Goal: Task Accomplishment & Management: Manage account settings

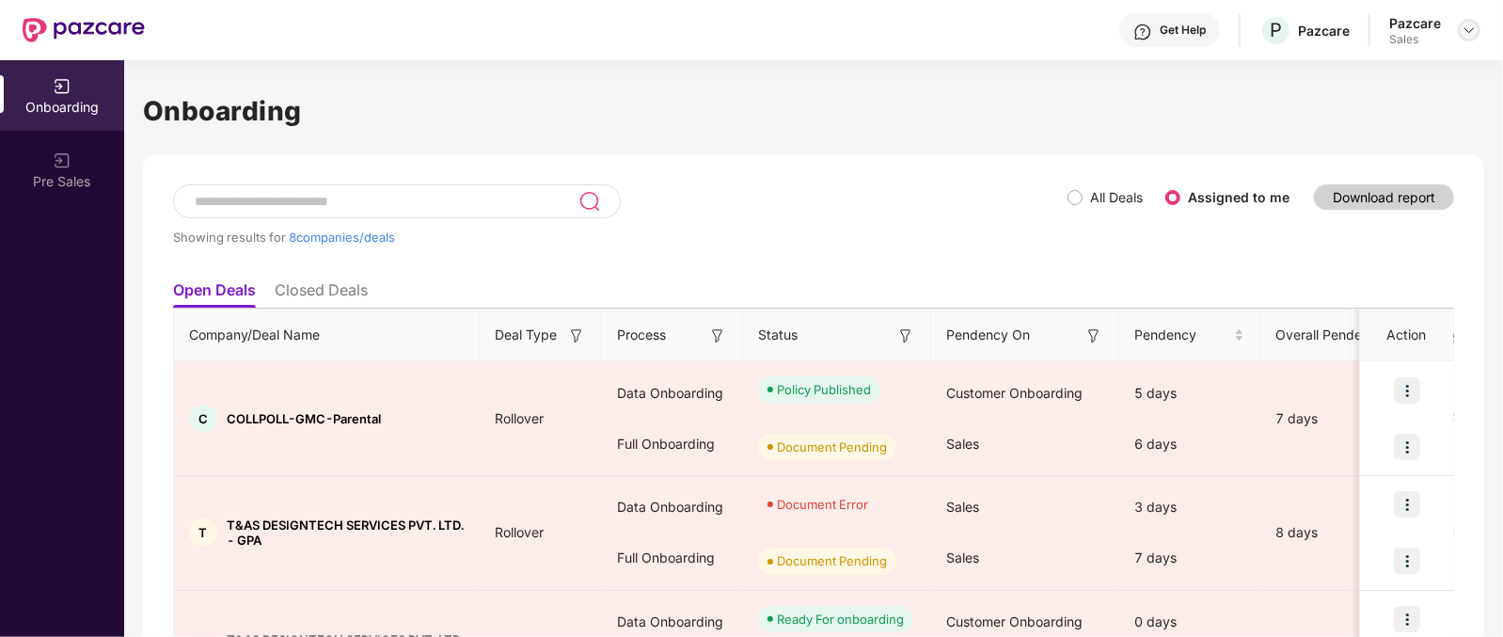
click at [1464, 34] on img at bounding box center [1468, 30] width 15 height 15
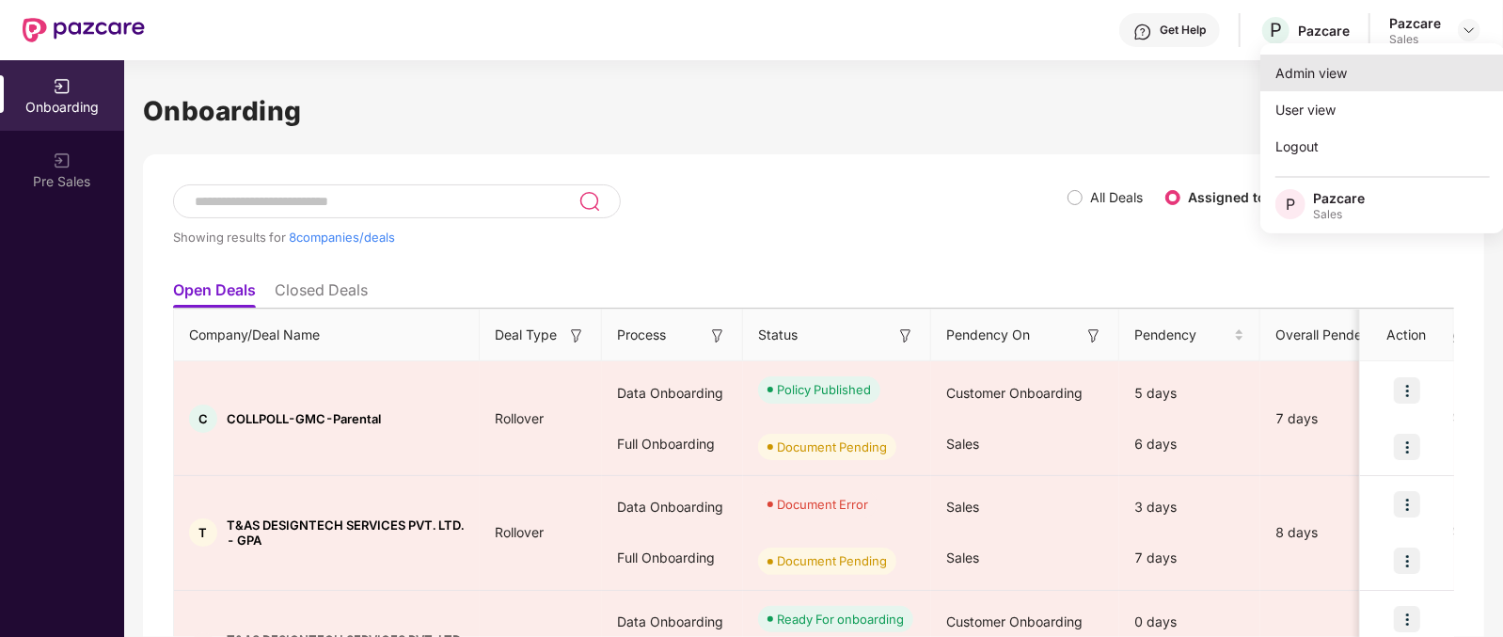
click at [1355, 66] on div "Admin view" at bounding box center [1382, 73] width 244 height 37
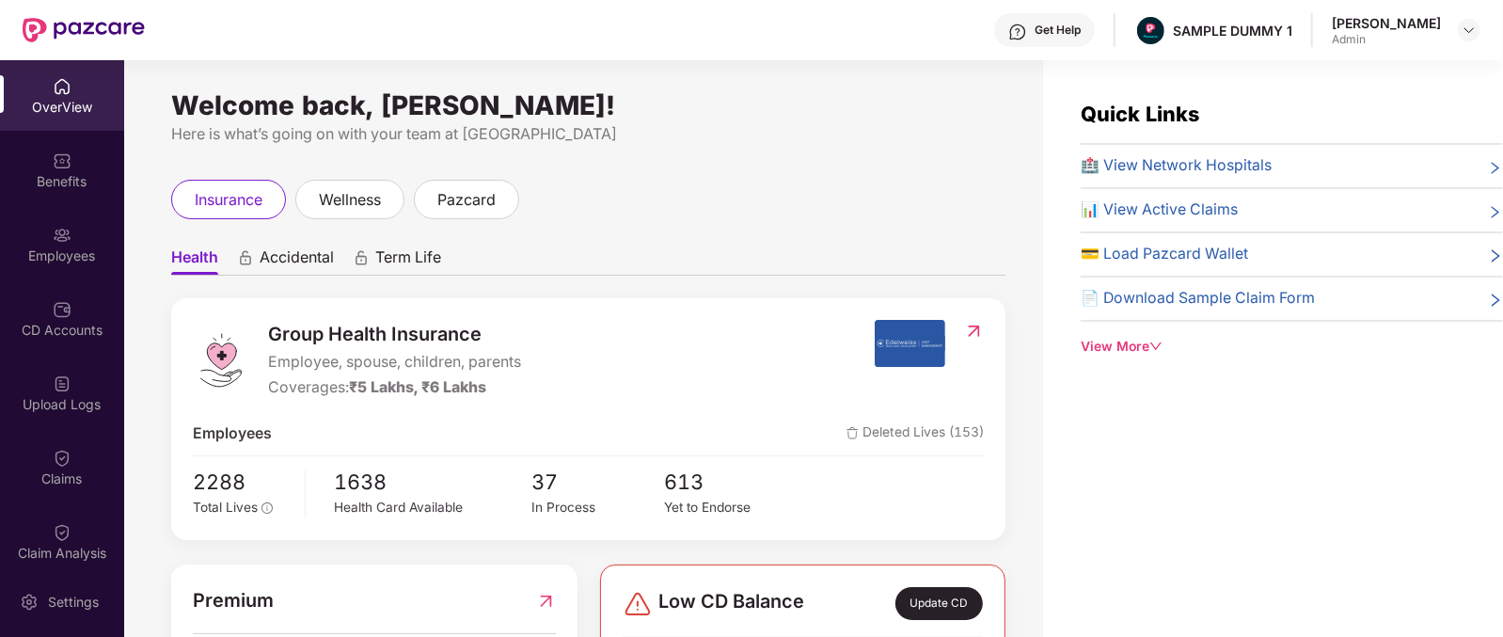
click at [357, 331] on span "Group Health Insurance" at bounding box center [394, 334] width 253 height 29
click at [280, 401] on div "Group Health Insurance Employee, spouse, children, parents Coverages: ₹5 Lakhs,…" at bounding box center [588, 419] width 834 height 242
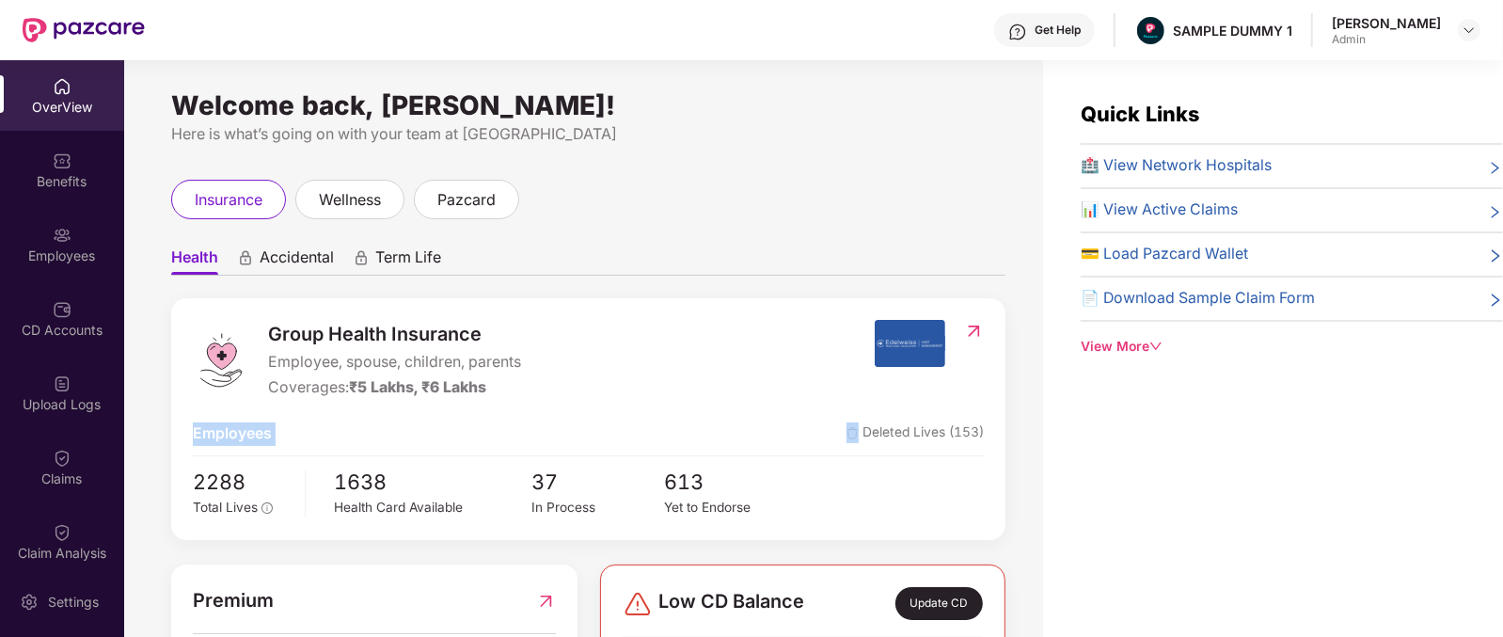
click at [280, 401] on div "Group Health Insurance Employee, spouse, children, parents Coverages: ₹5 Lakhs,…" at bounding box center [588, 419] width 834 height 242
click at [291, 384] on div "Coverages: ₹5 Lakhs, ₹6 Lakhs" at bounding box center [394, 388] width 253 height 24
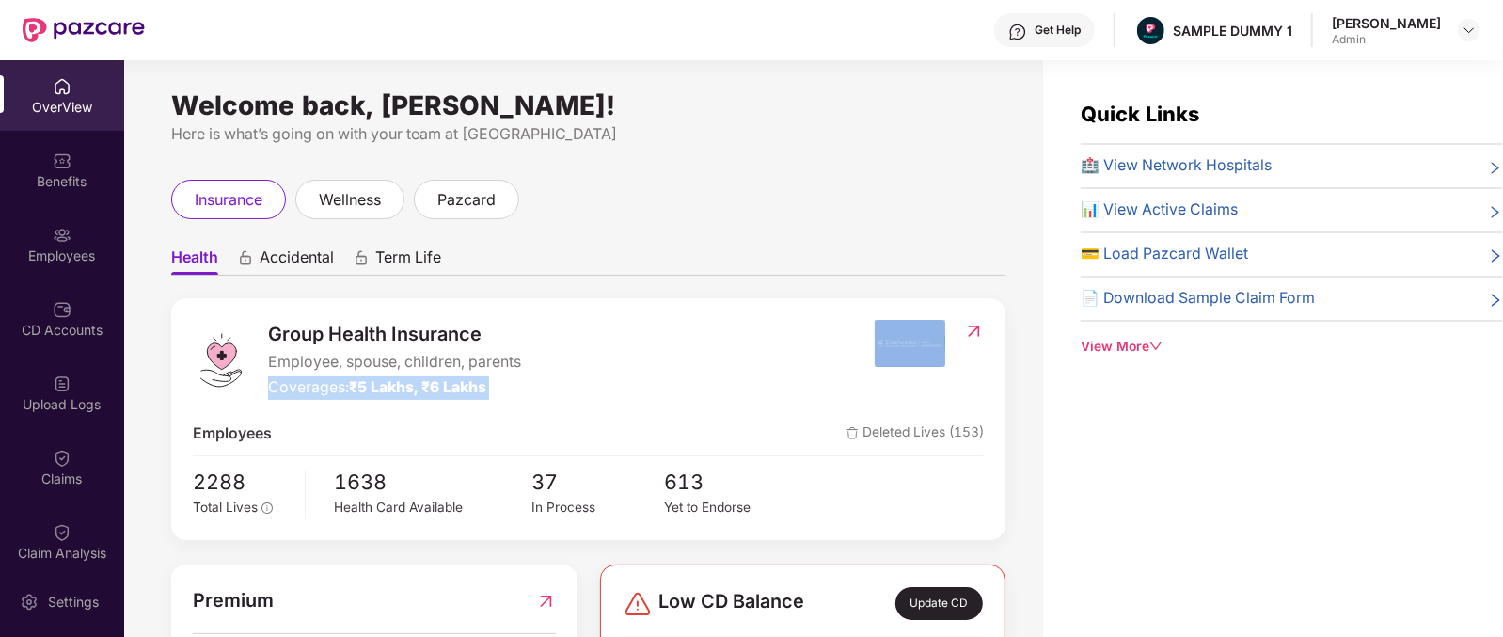
click at [291, 384] on div "Coverages: ₹5 Lakhs, ₹6 Lakhs" at bounding box center [394, 388] width 253 height 24
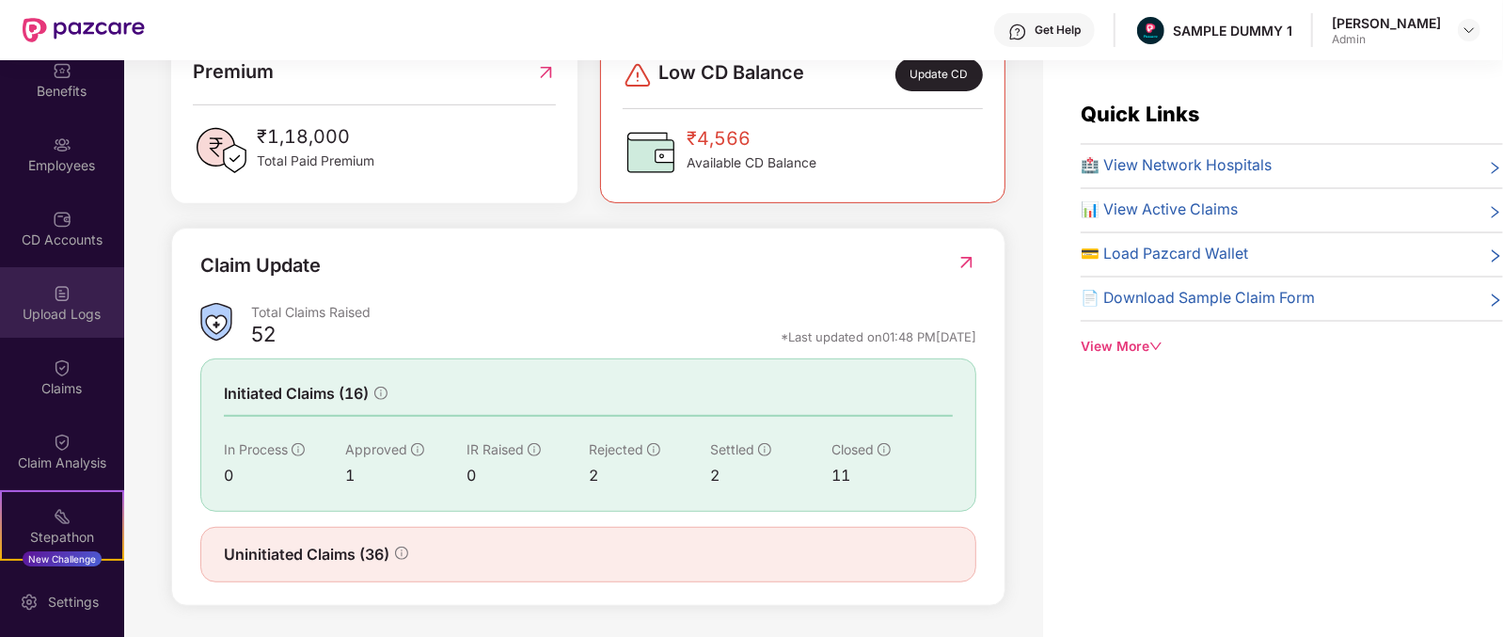
scroll to position [91, 0]
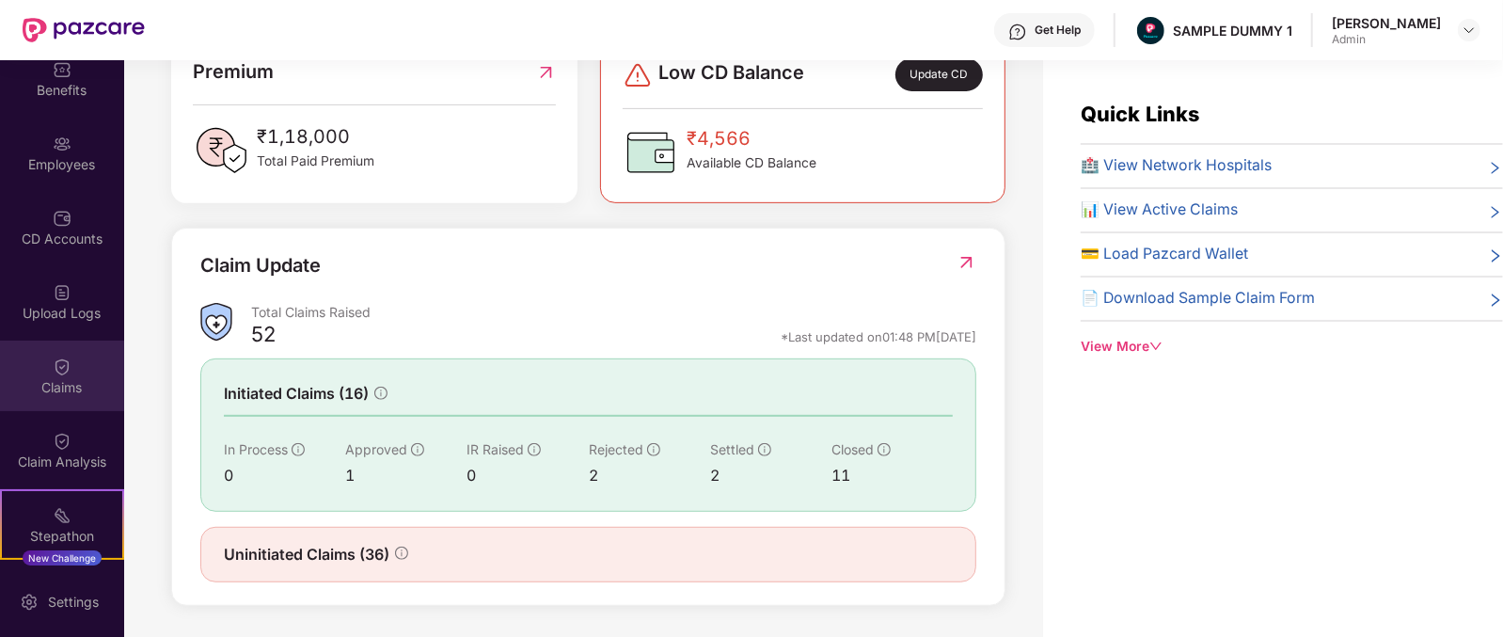
click at [75, 363] on div "Claims" at bounding box center [62, 375] width 124 height 71
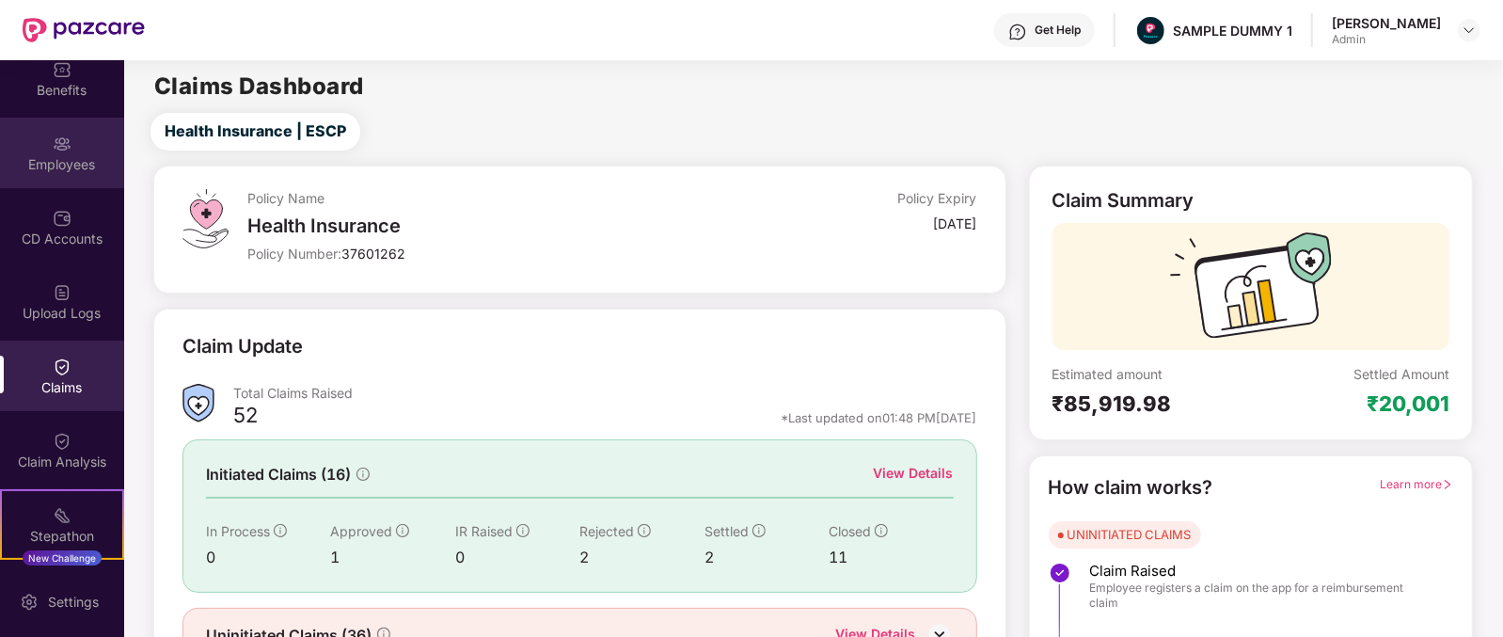
click at [62, 169] on div "Employees" at bounding box center [62, 164] width 124 height 19
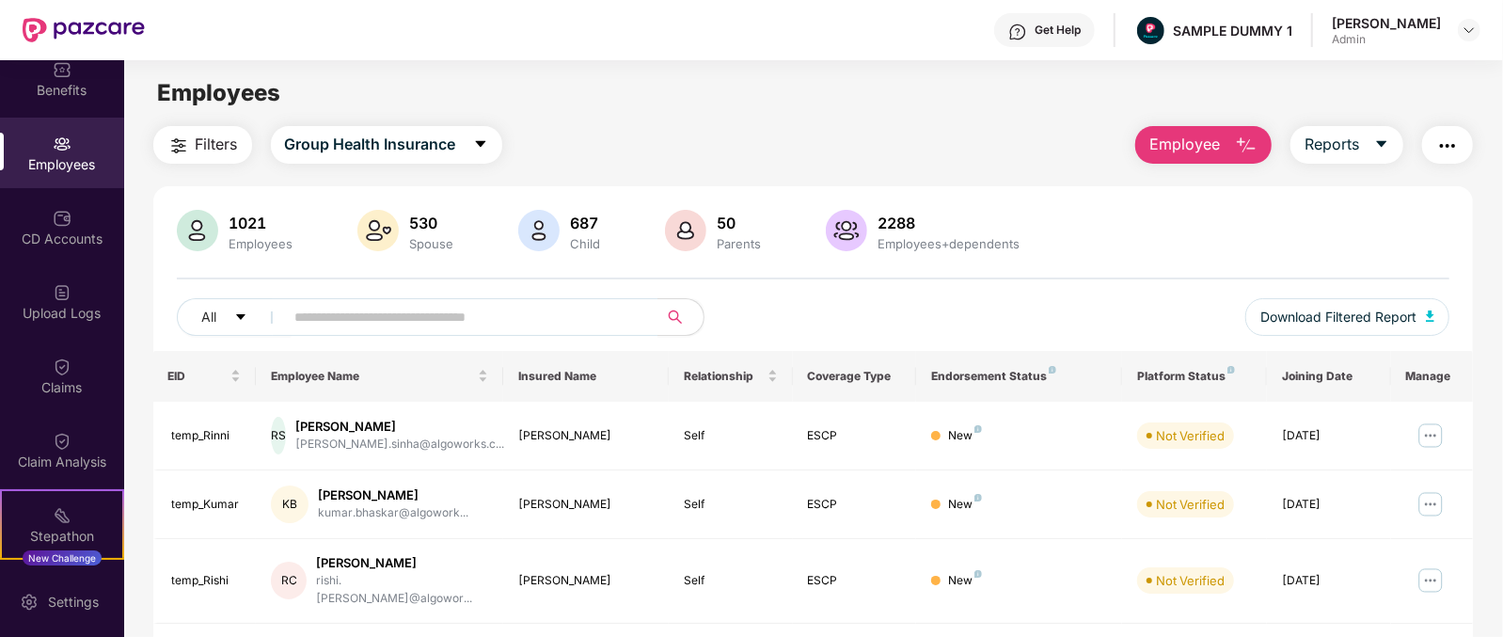
click at [1192, 154] on span "Employee" at bounding box center [1184, 145] width 71 height 24
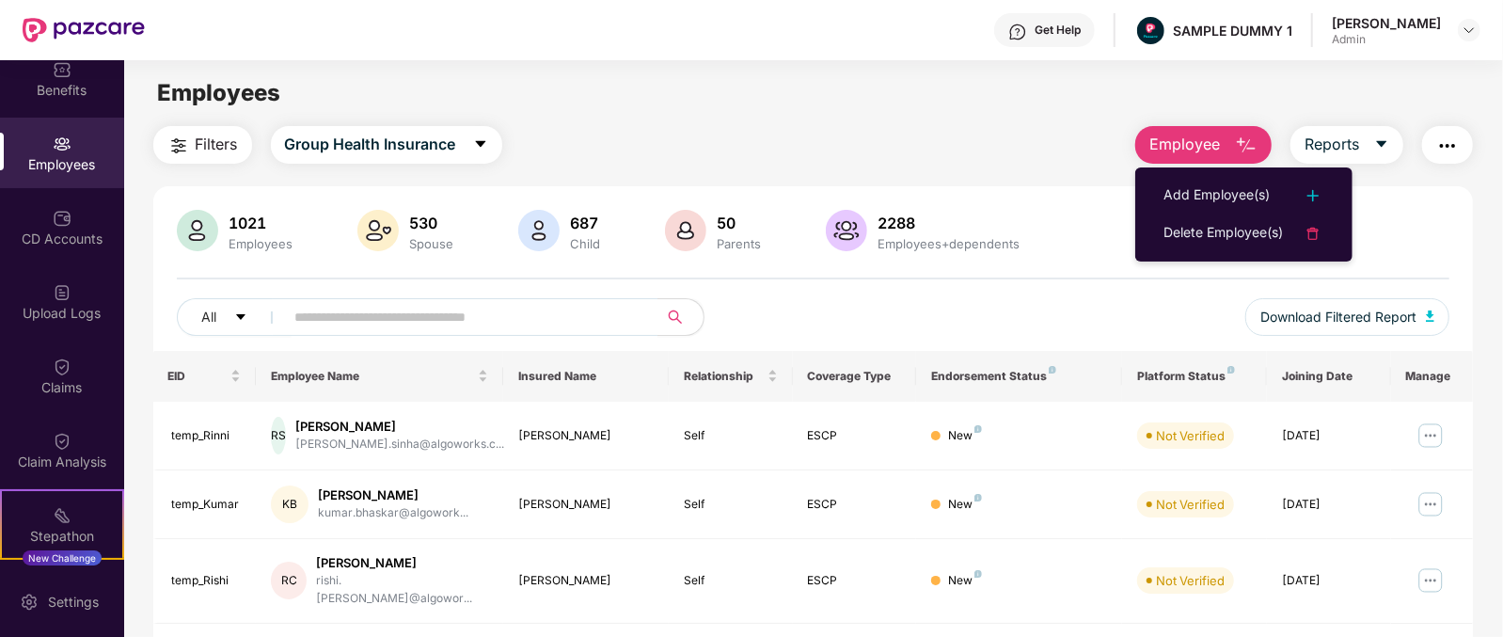
click at [937, 106] on div "Employees" at bounding box center [813, 93] width 1378 height 36
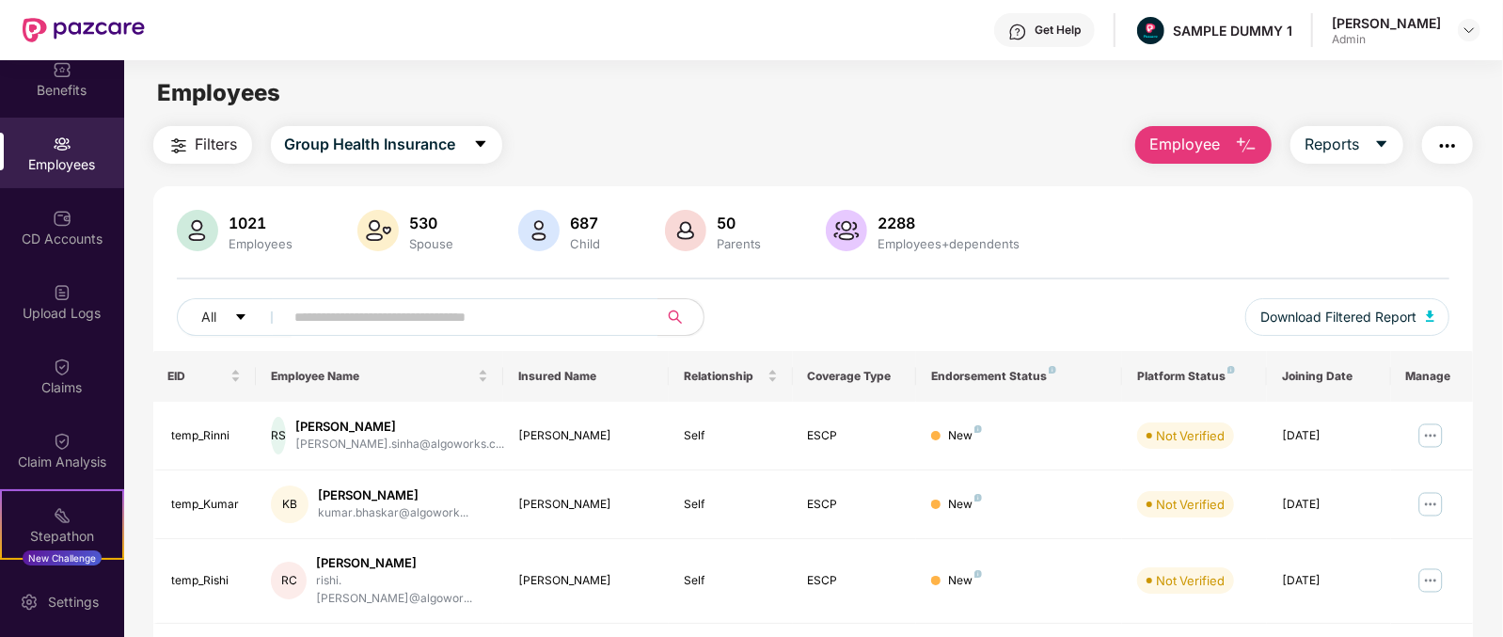
click at [1255, 143] on img "button" at bounding box center [1246, 145] width 23 height 23
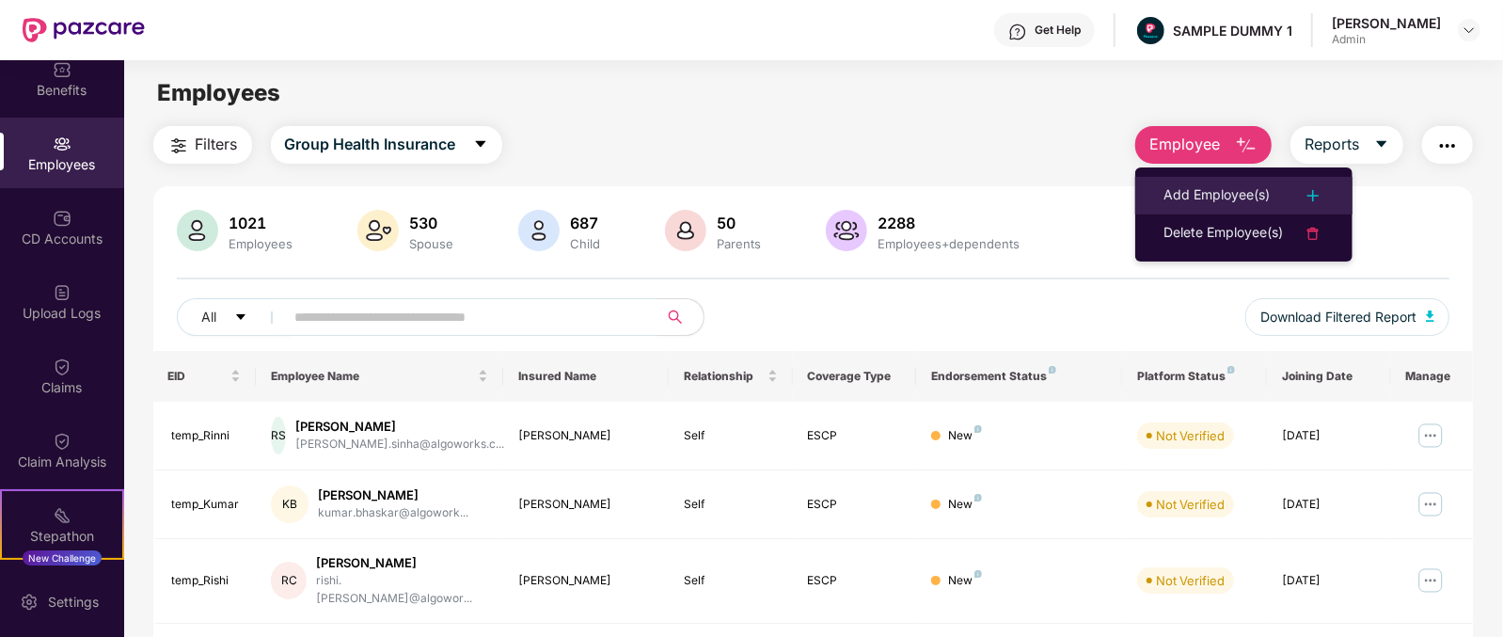
click at [1232, 186] on div "Add Employee(s)" at bounding box center [1216, 195] width 106 height 23
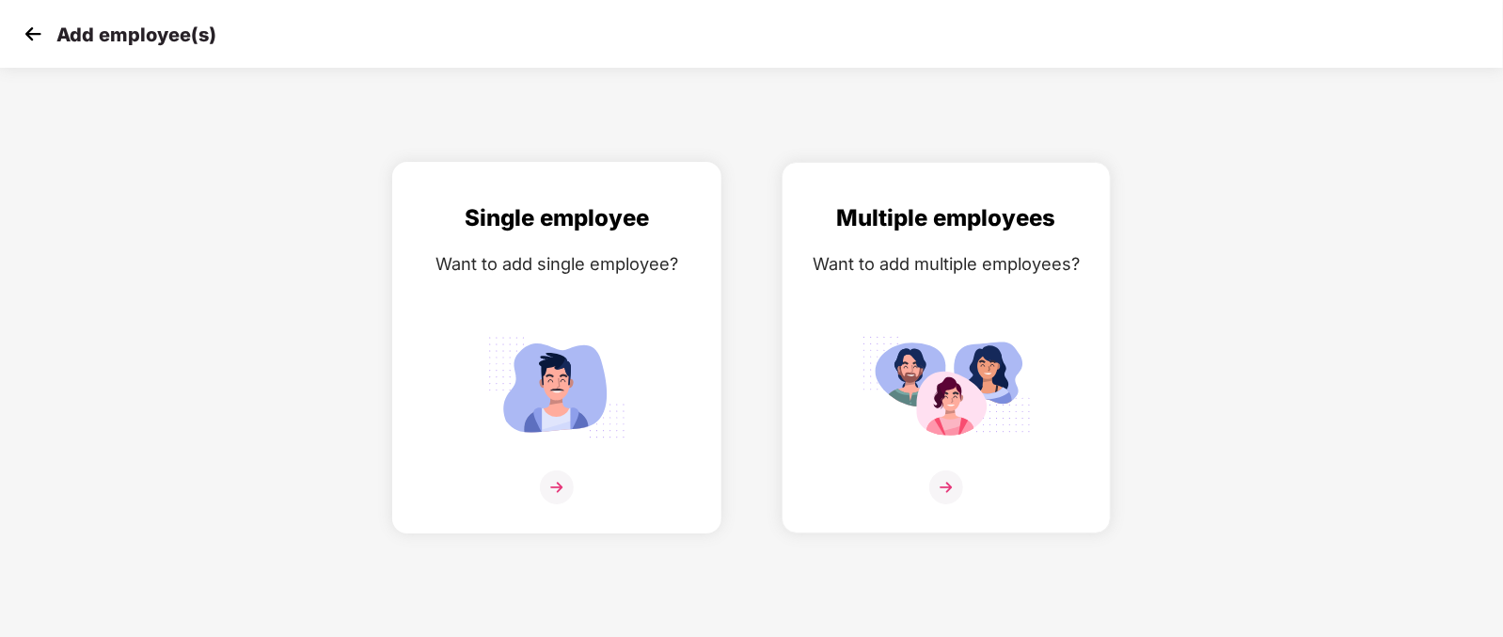
click at [523, 519] on div at bounding box center [557, 498] width 290 height 57
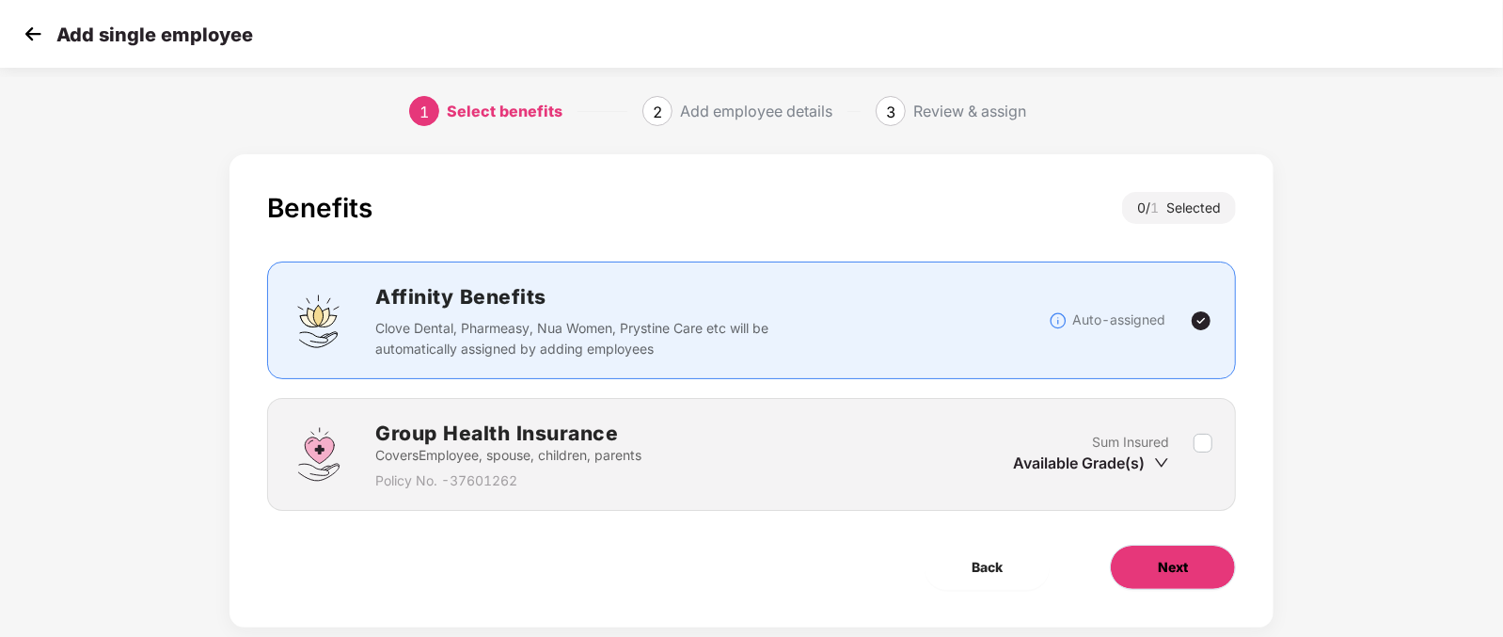
click at [1135, 561] on button "Next" at bounding box center [1173, 566] width 126 height 45
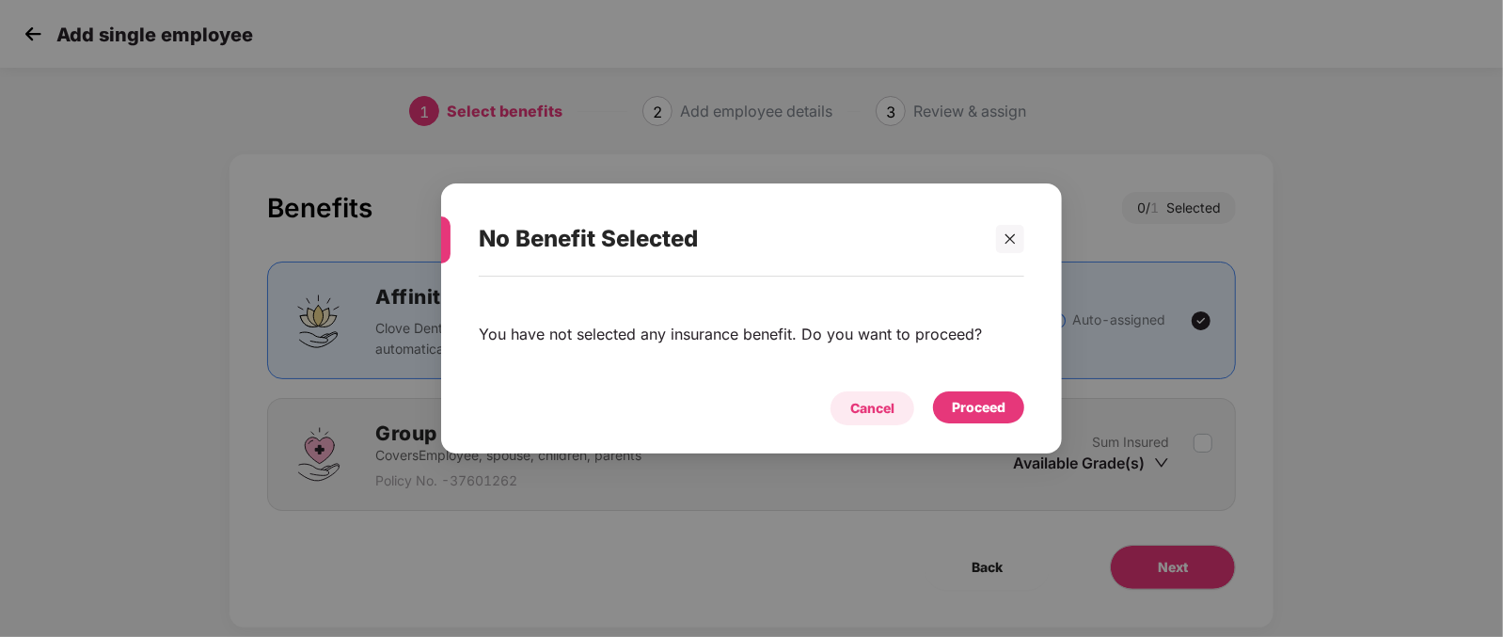
click at [878, 414] on div "Cancel" at bounding box center [872, 408] width 44 height 21
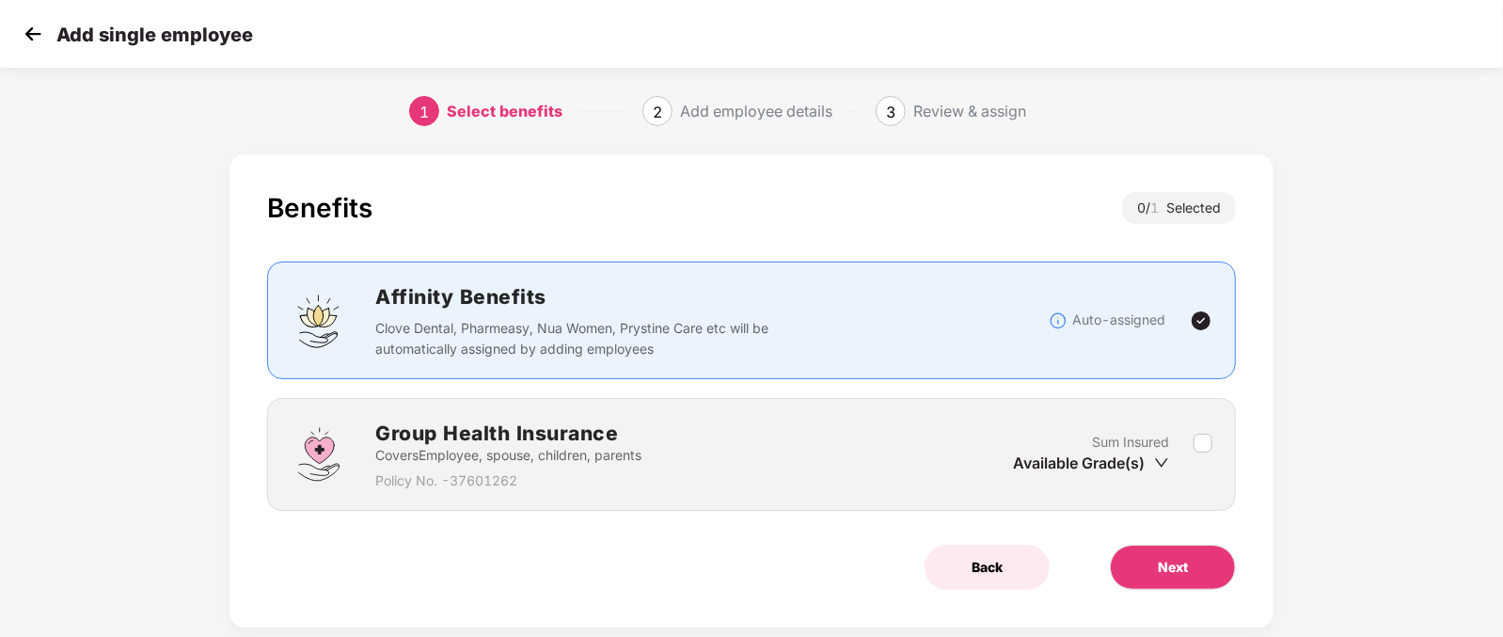
click at [995, 585] on button "Back" at bounding box center [986, 566] width 125 height 45
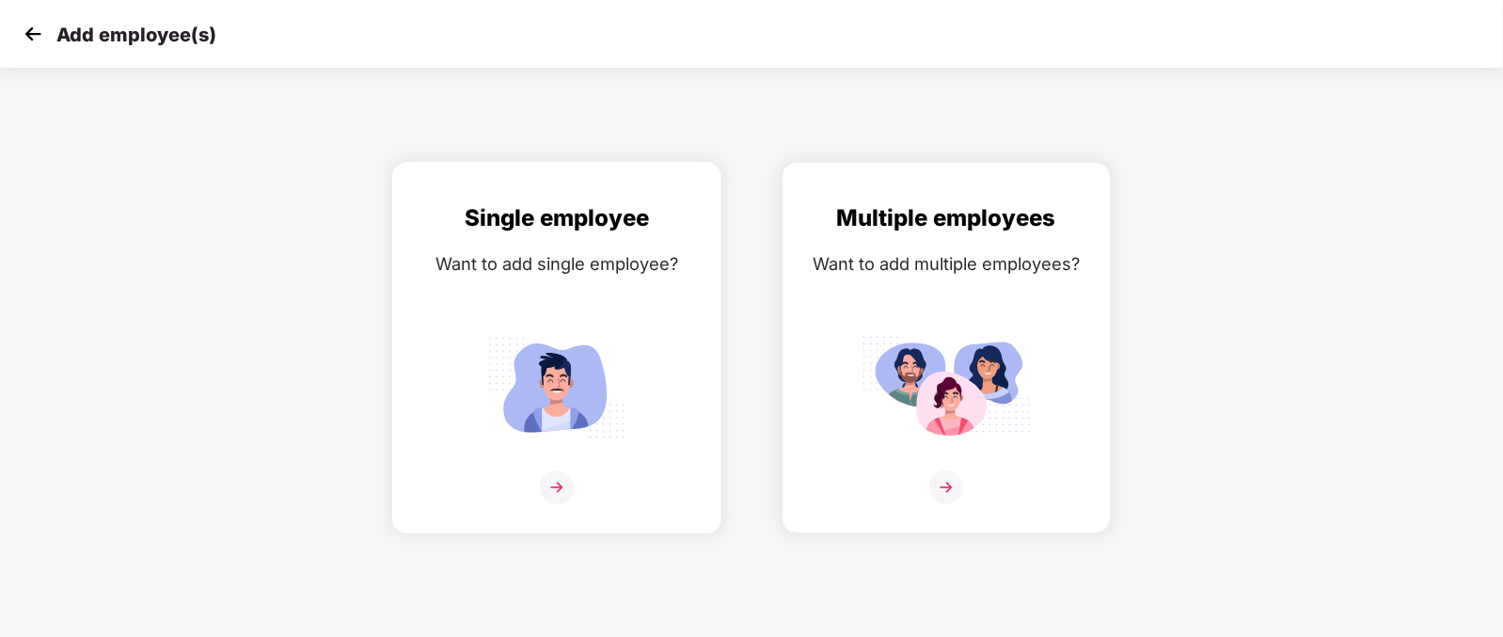
click at [613, 439] on img at bounding box center [556, 387] width 169 height 118
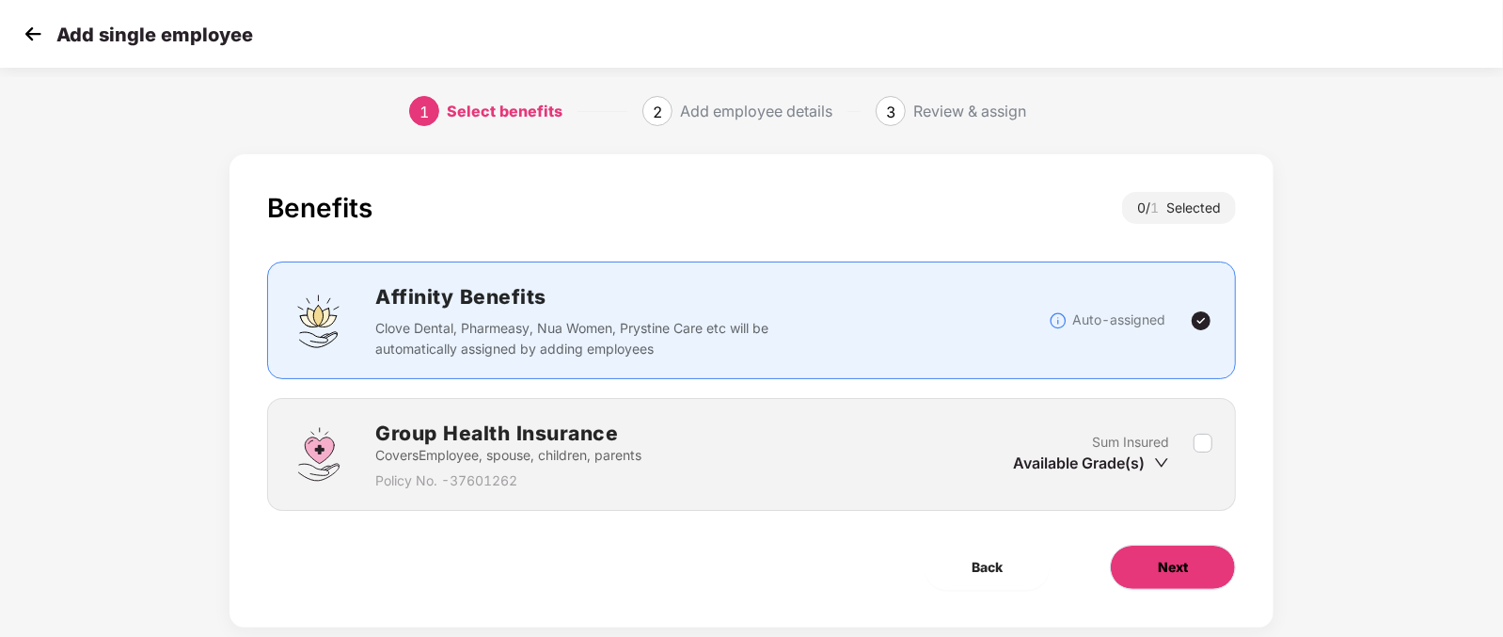
click at [1138, 574] on button "Next" at bounding box center [1173, 566] width 126 height 45
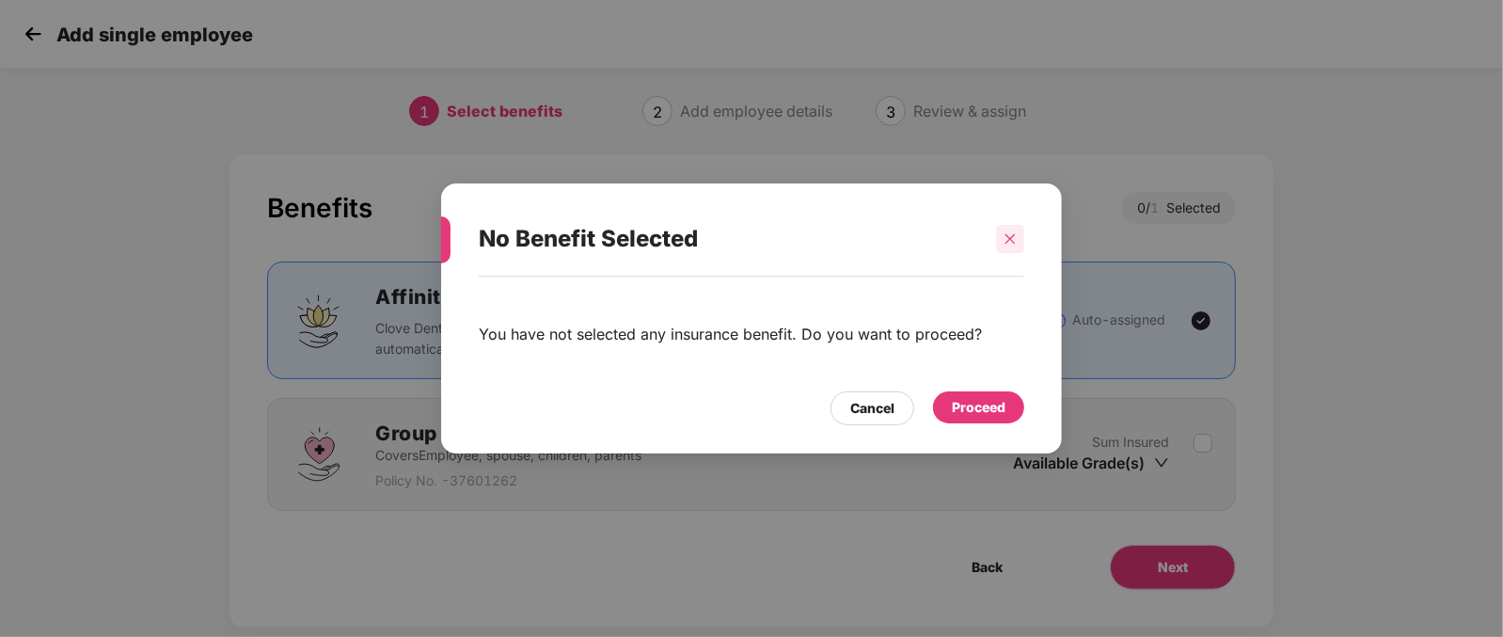
click at [1003, 244] on icon "close" at bounding box center [1009, 238] width 13 height 13
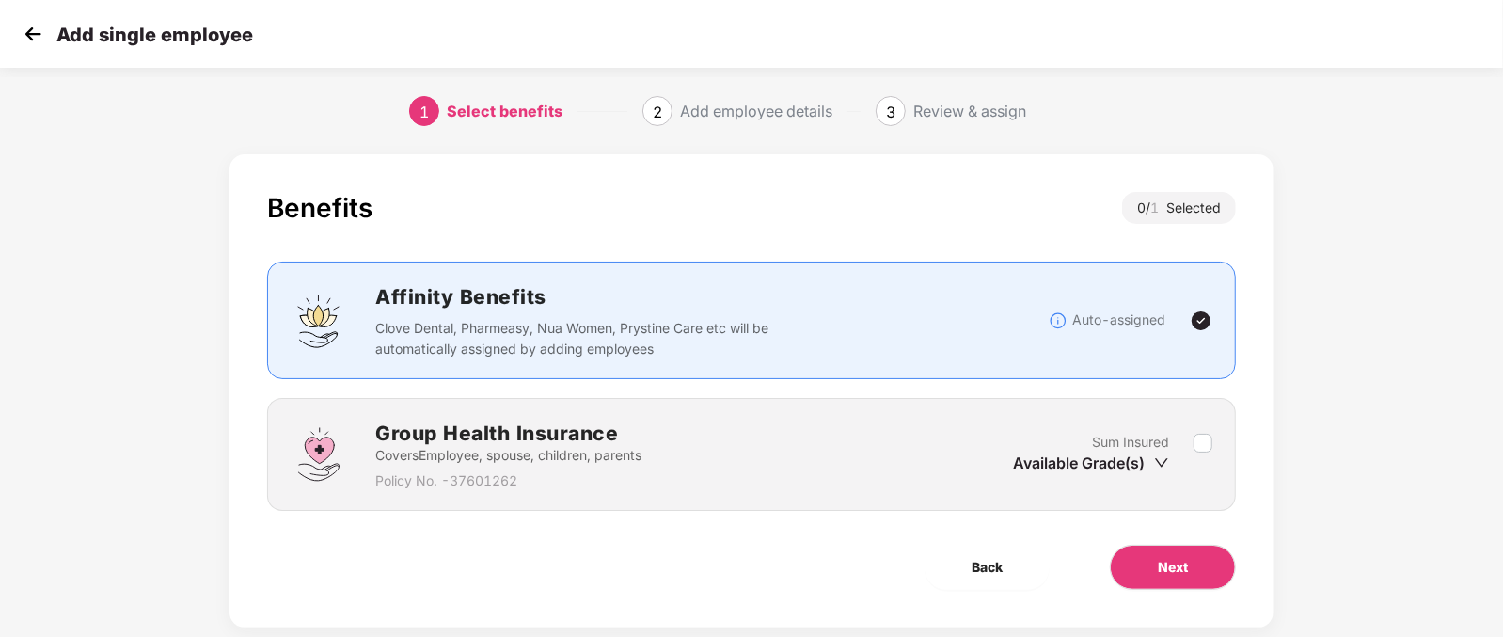
scroll to position [38, 0]
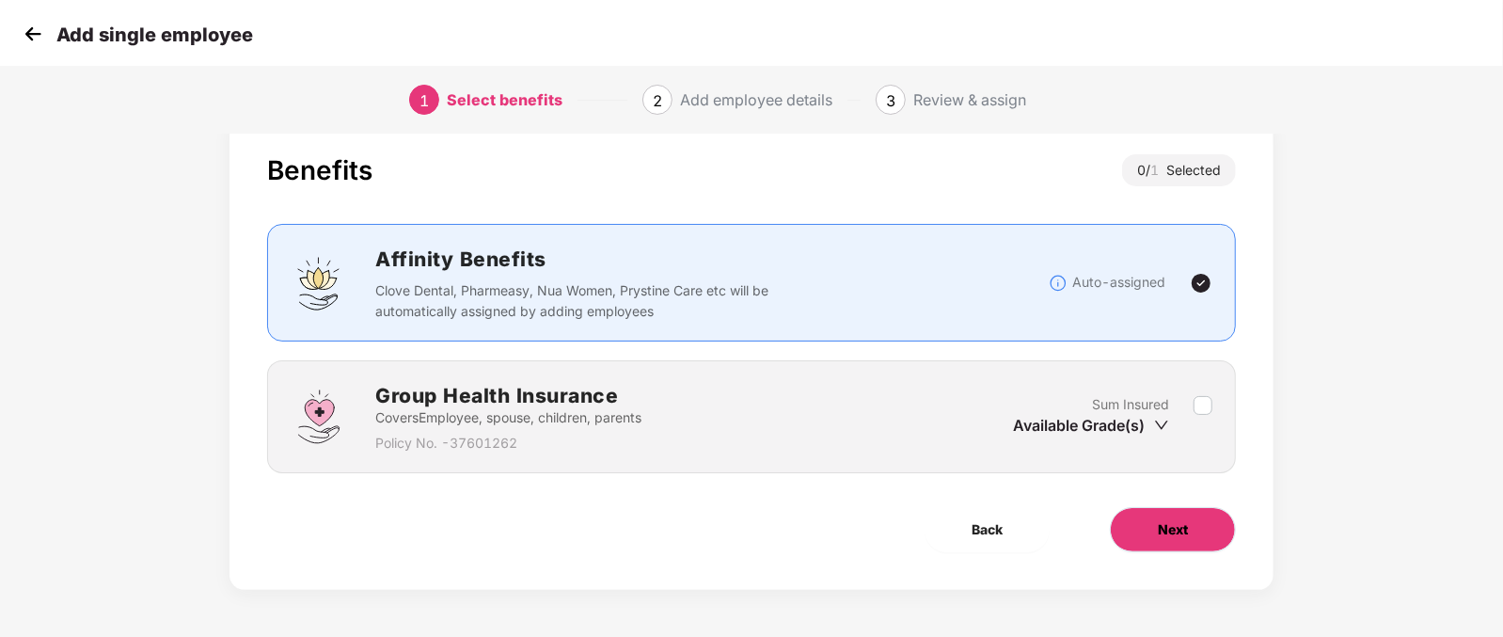
click at [1177, 519] on span "Next" at bounding box center [1173, 529] width 30 height 21
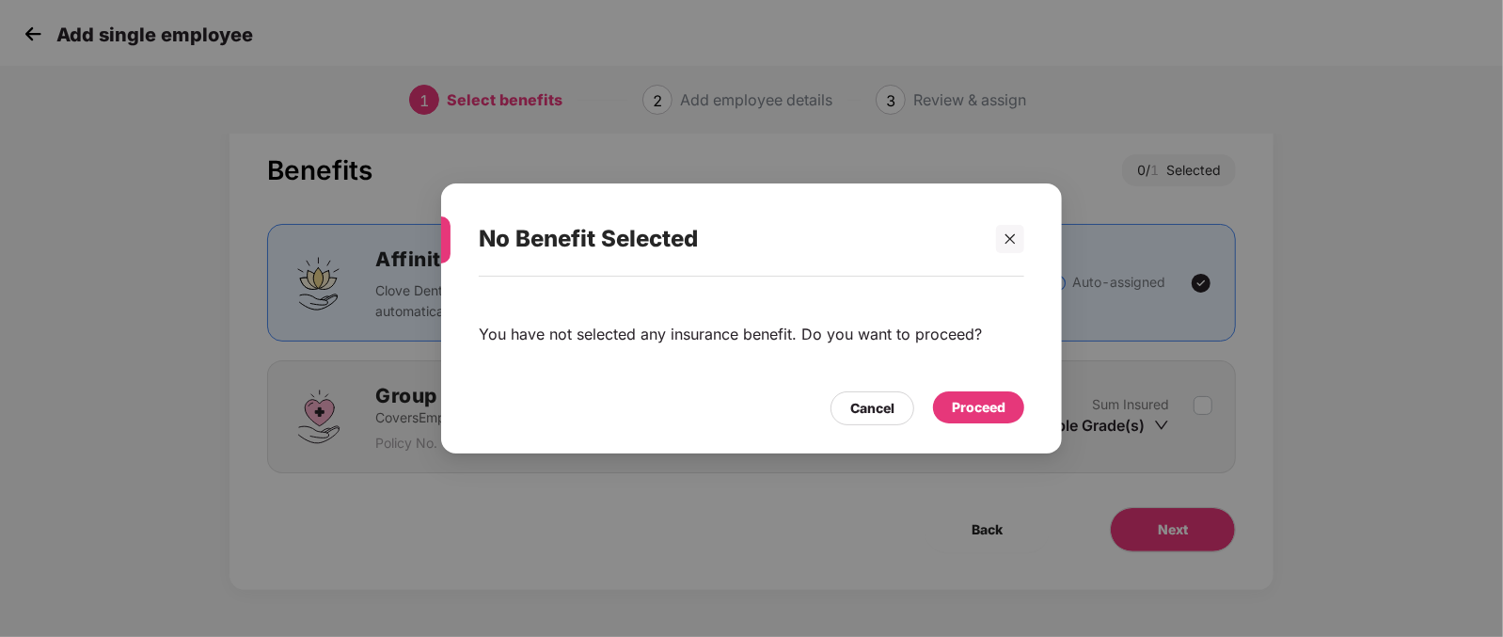
click at [1002, 417] on div "Proceed" at bounding box center [979, 407] width 54 height 21
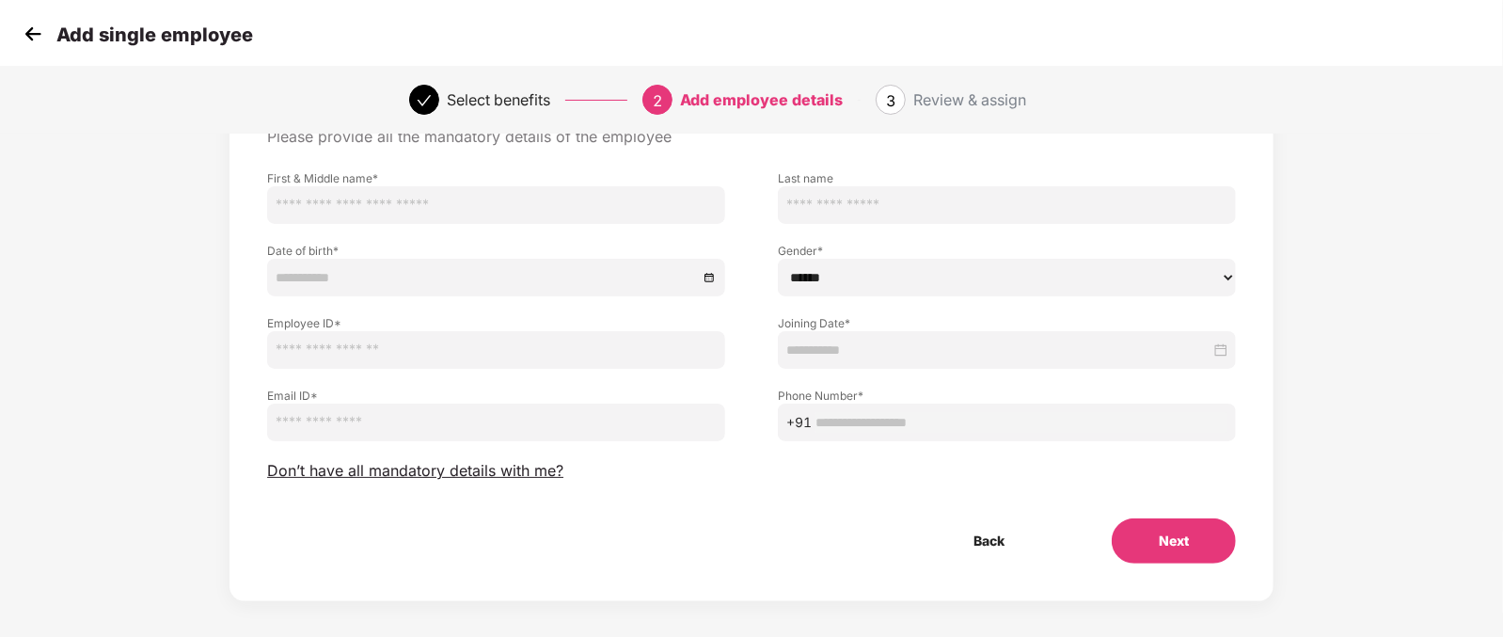
scroll to position [117, 0]
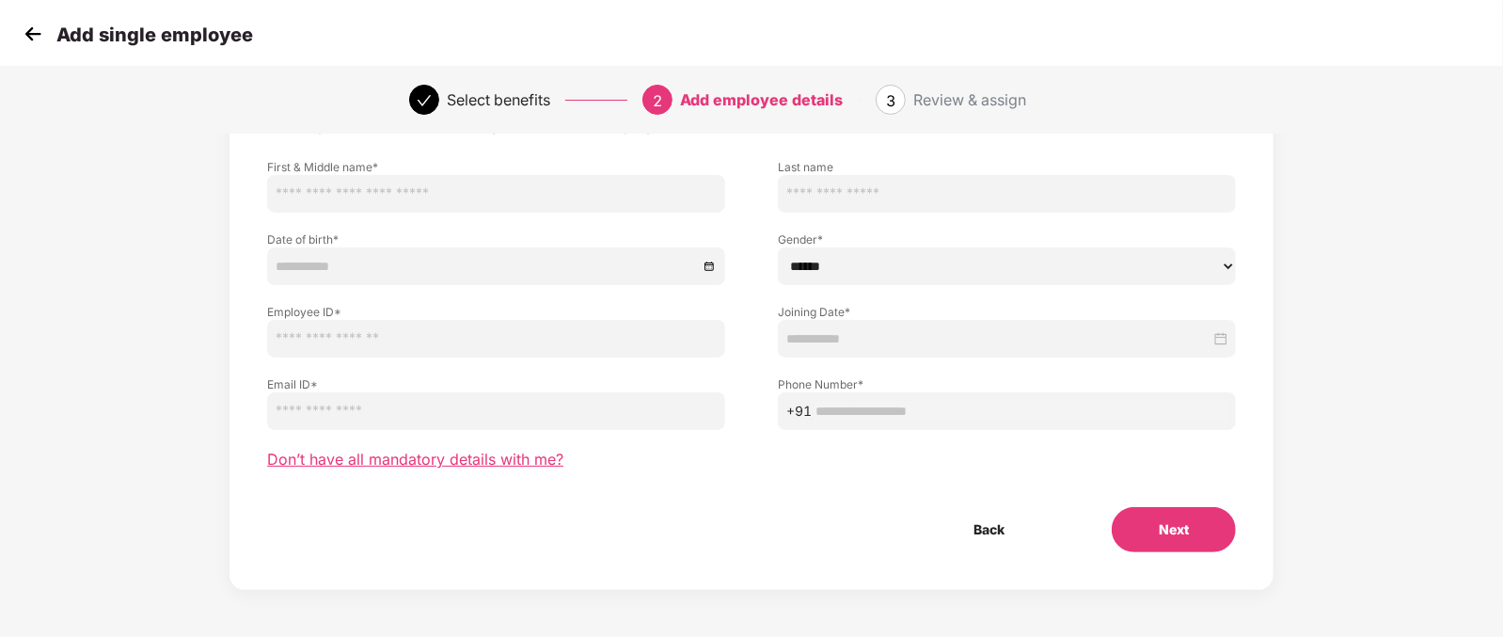
click at [426, 458] on span "Don’t have all mandatory details with me?" at bounding box center [415, 459] width 296 height 20
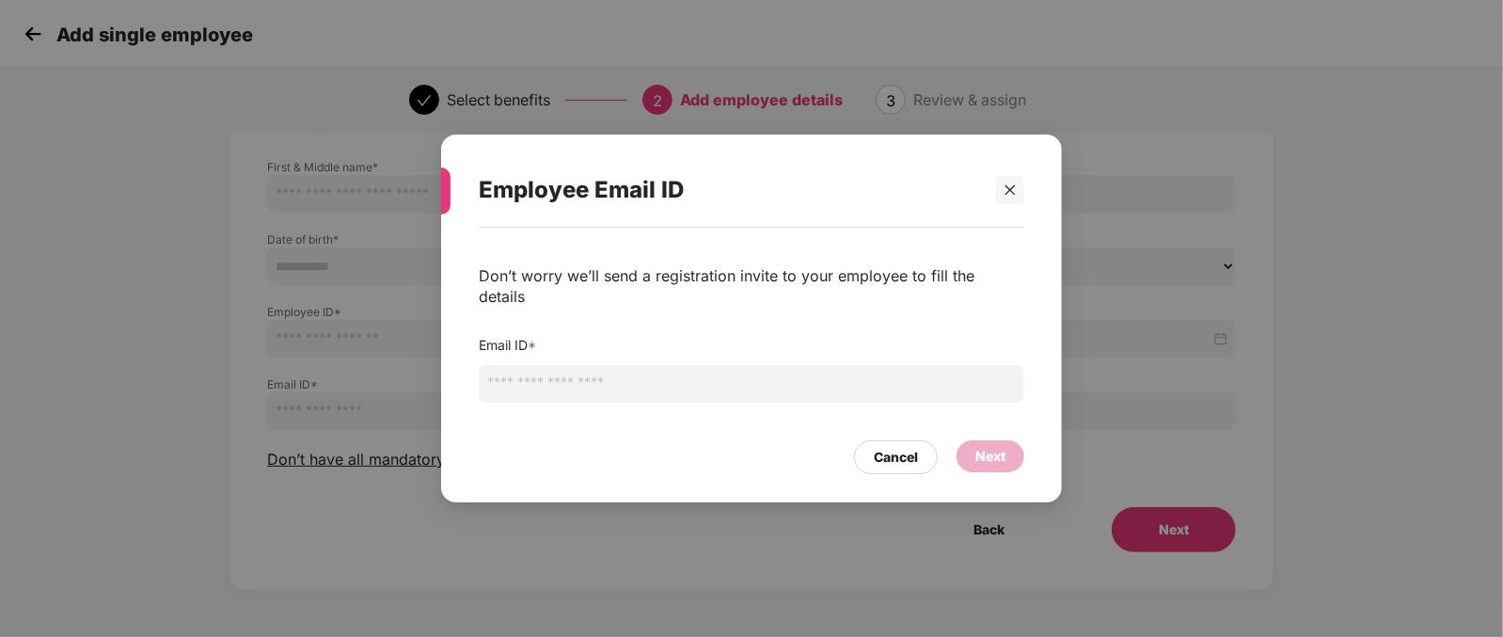
click at [621, 369] on input "email" at bounding box center [751, 384] width 545 height 38
click at [894, 442] on div "Cancel" at bounding box center [896, 457] width 84 height 34
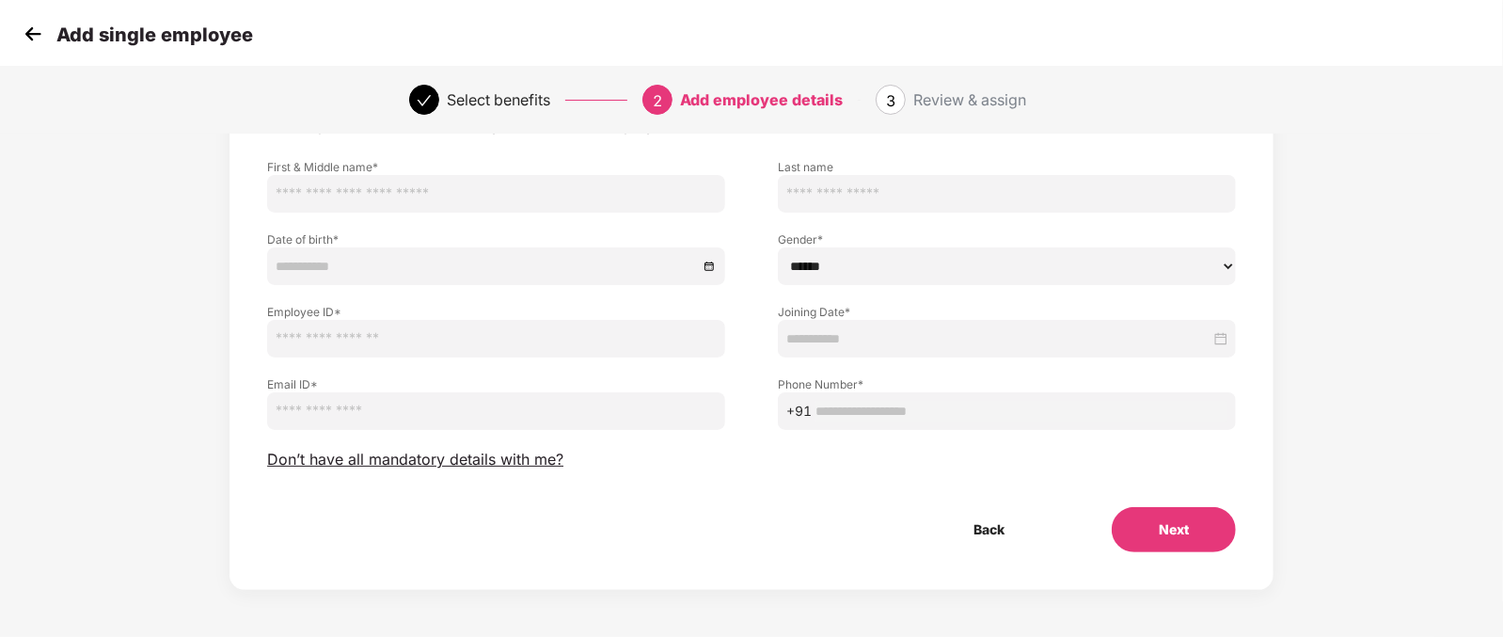
click at [32, 35] on img at bounding box center [33, 34] width 28 height 28
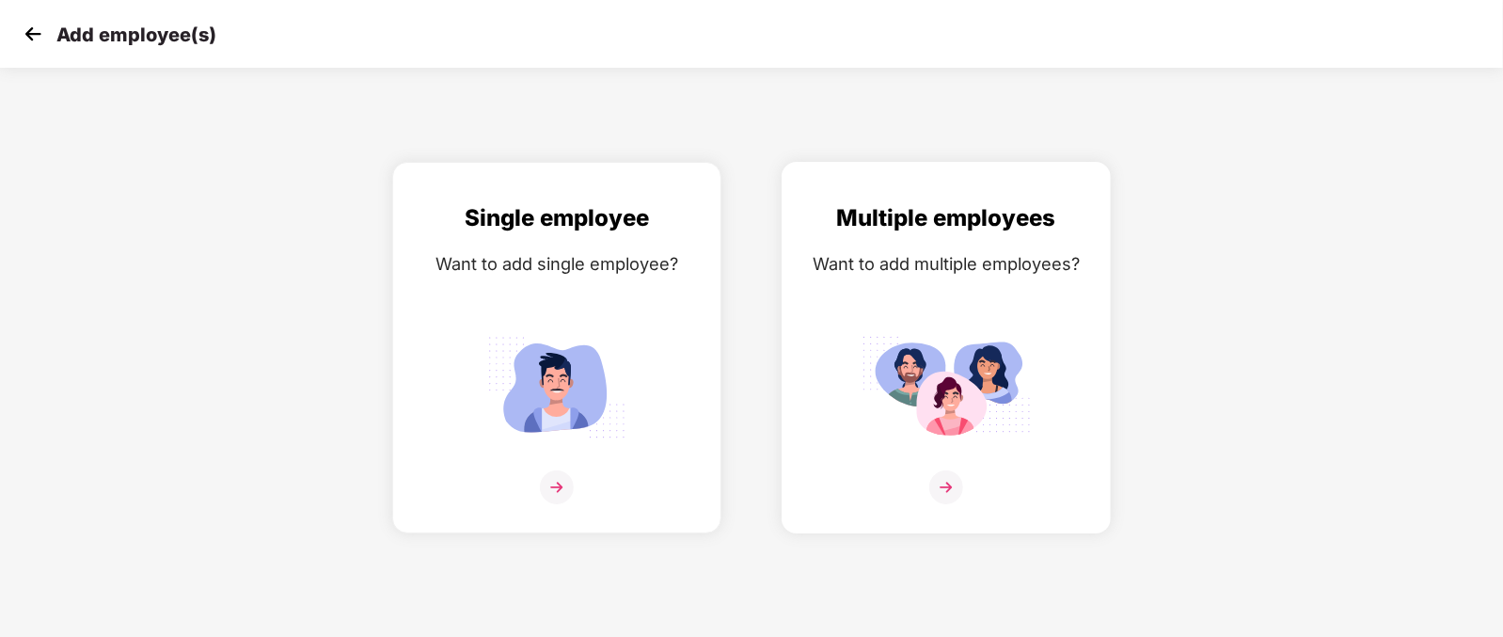
click at [1020, 499] on div at bounding box center [946, 498] width 290 height 57
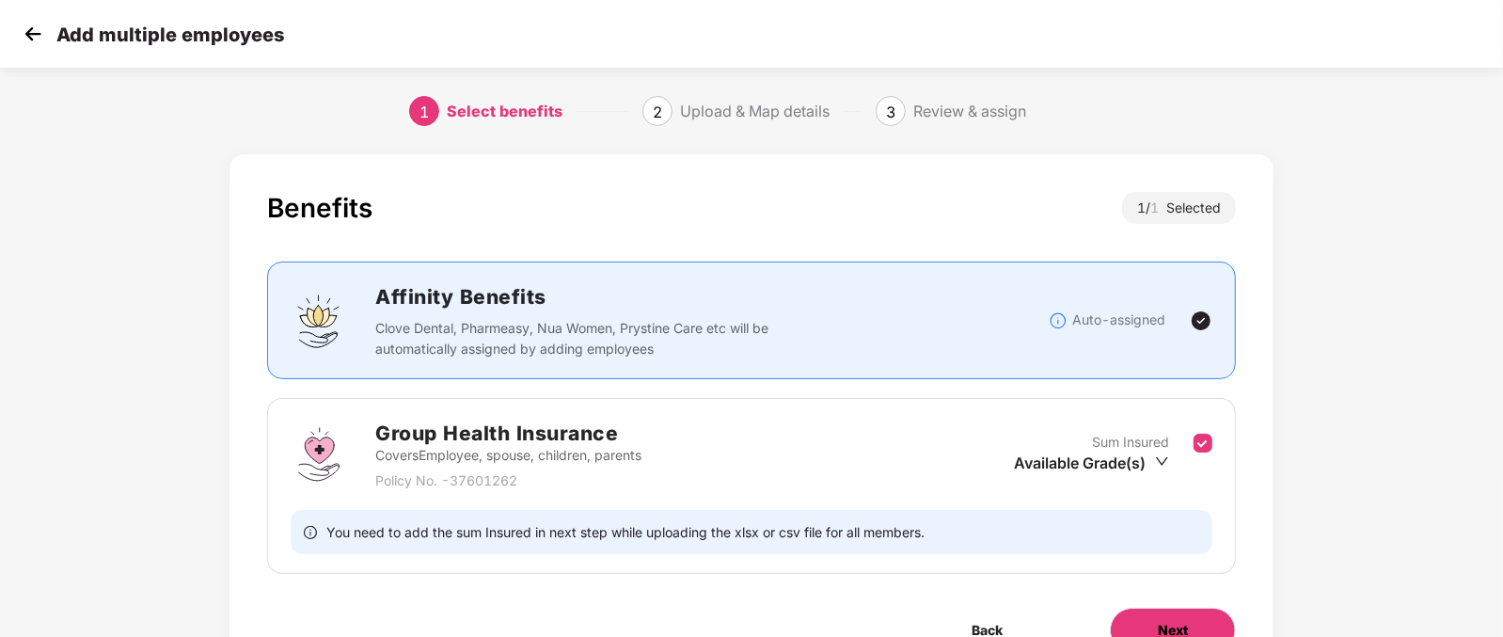
click at [1173, 620] on span "Next" at bounding box center [1173, 630] width 30 height 21
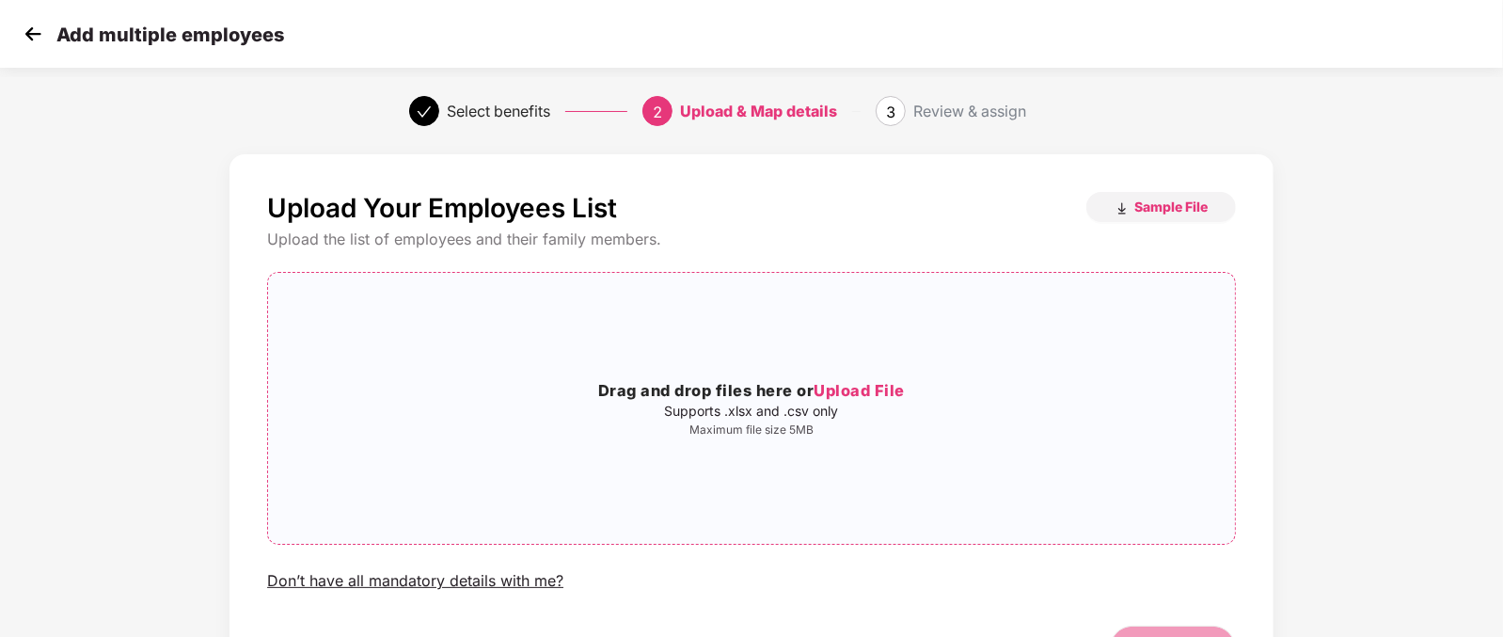
scroll to position [118, 0]
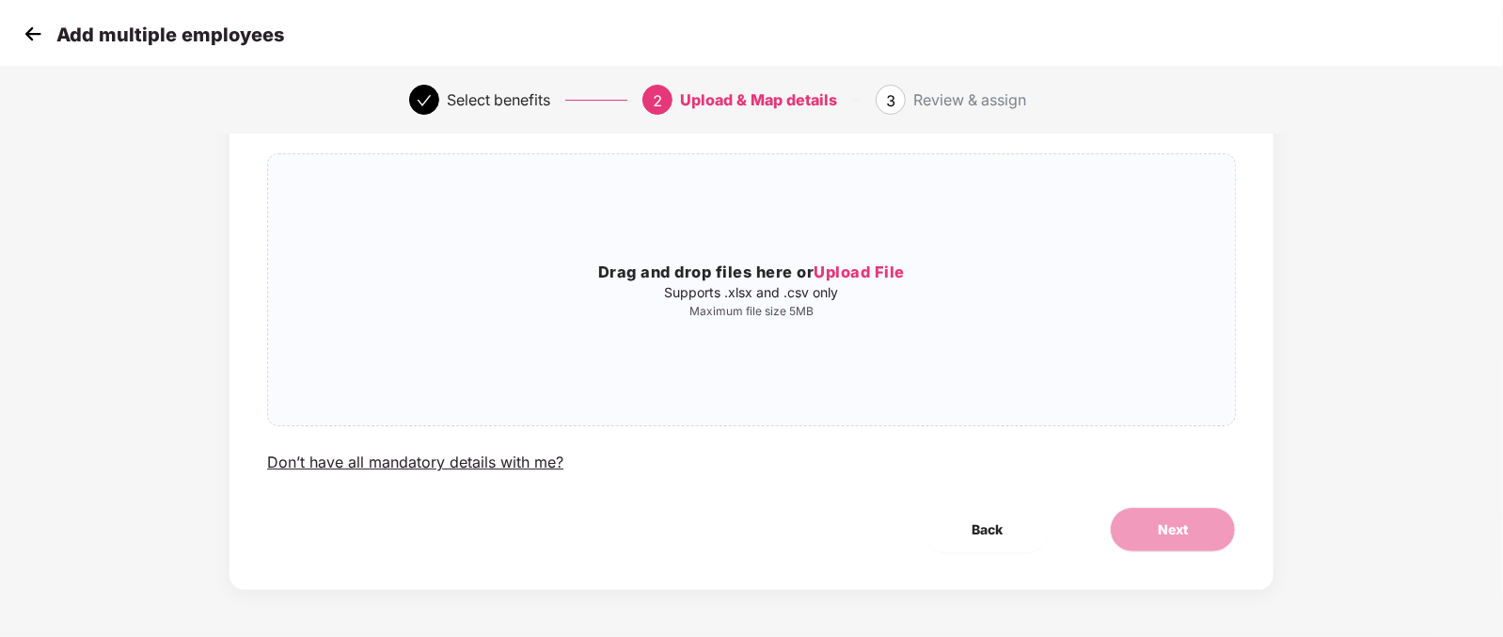
click at [34, 30] on img at bounding box center [33, 34] width 28 height 28
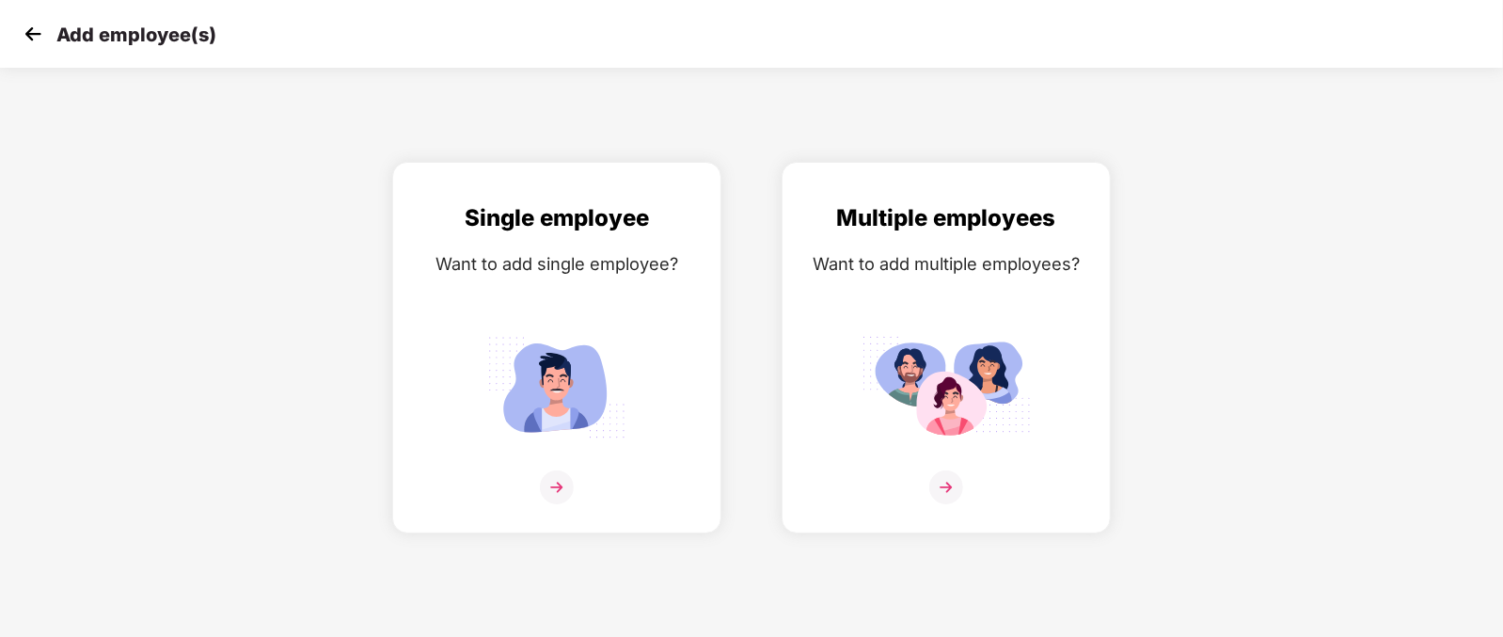
click at [34, 30] on img at bounding box center [33, 34] width 28 height 28
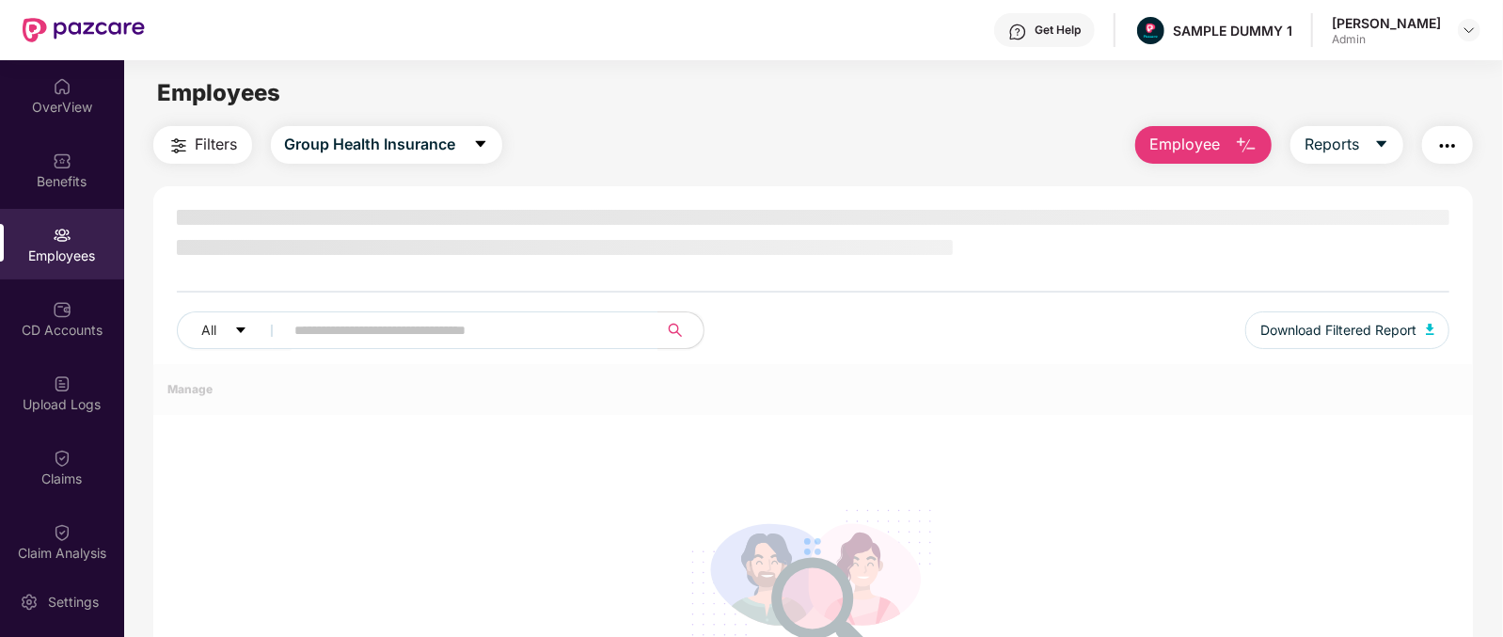
click at [1186, 134] on span "Employee" at bounding box center [1184, 145] width 71 height 24
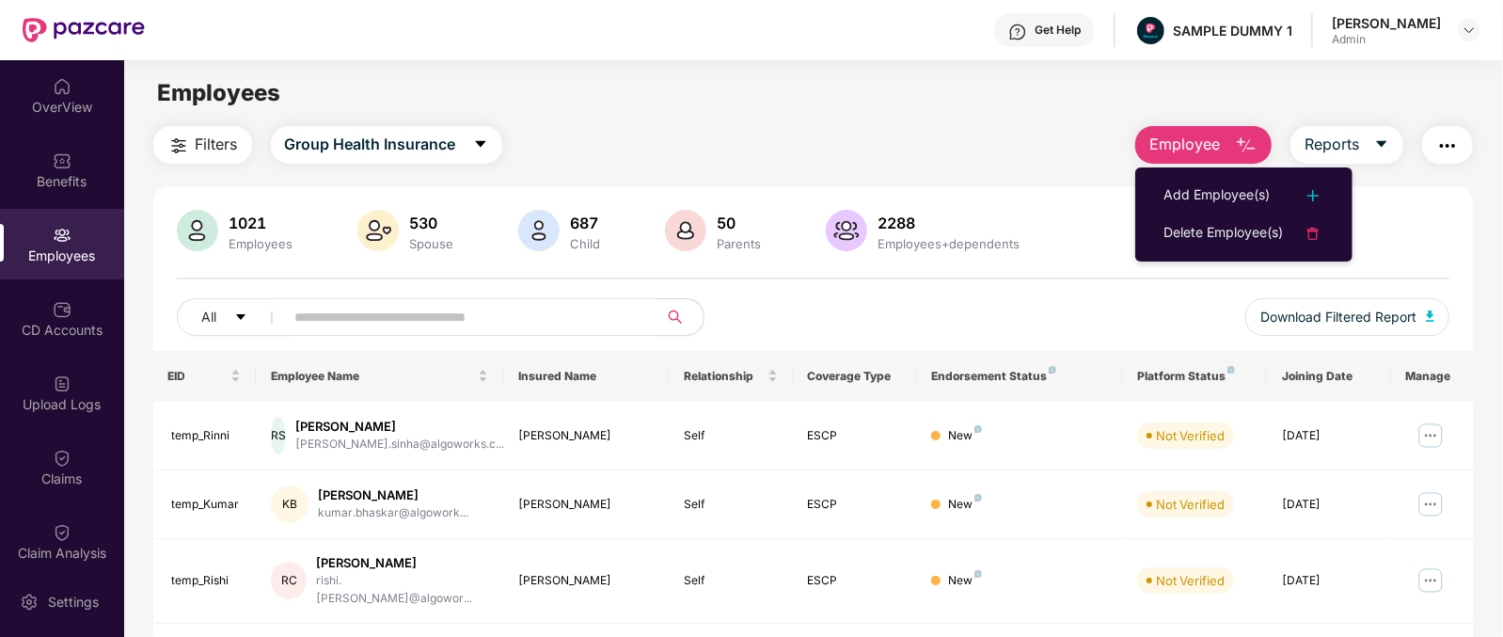
click at [1220, 140] on button "Employee" at bounding box center [1203, 145] width 136 height 38
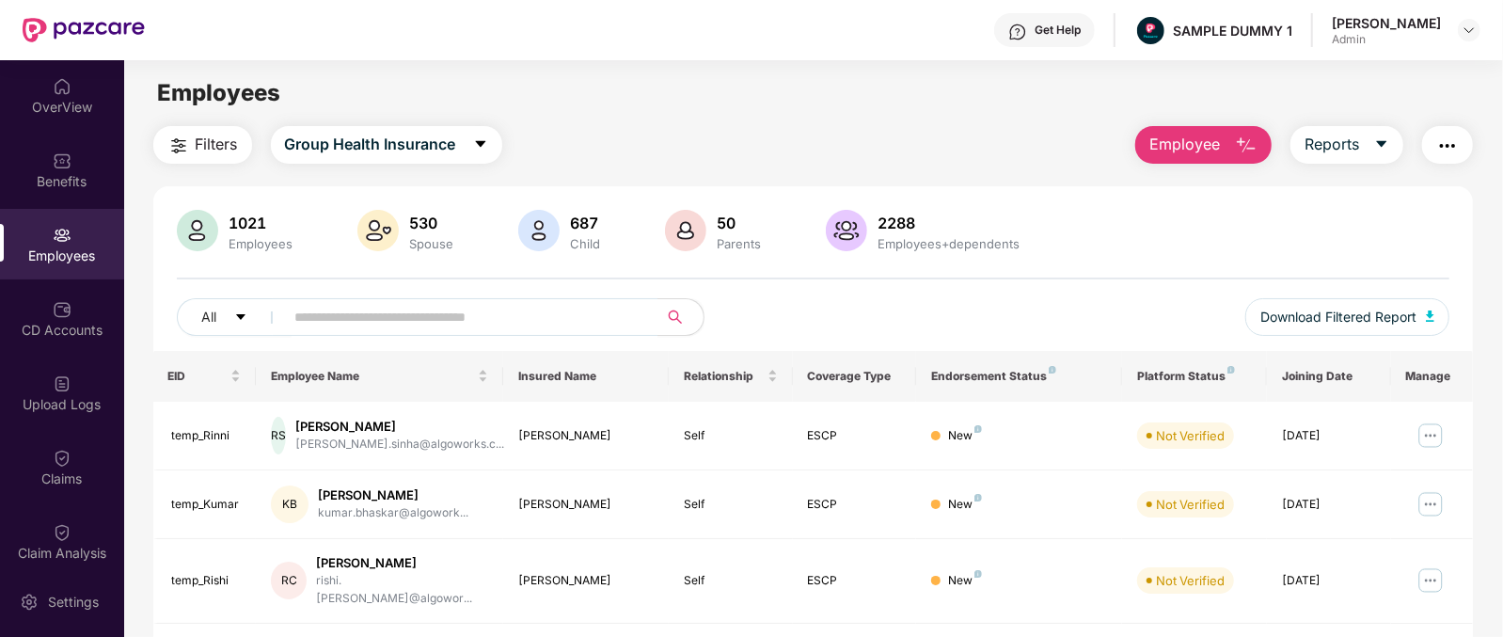
click at [1186, 143] on span "Employee" at bounding box center [1184, 145] width 71 height 24
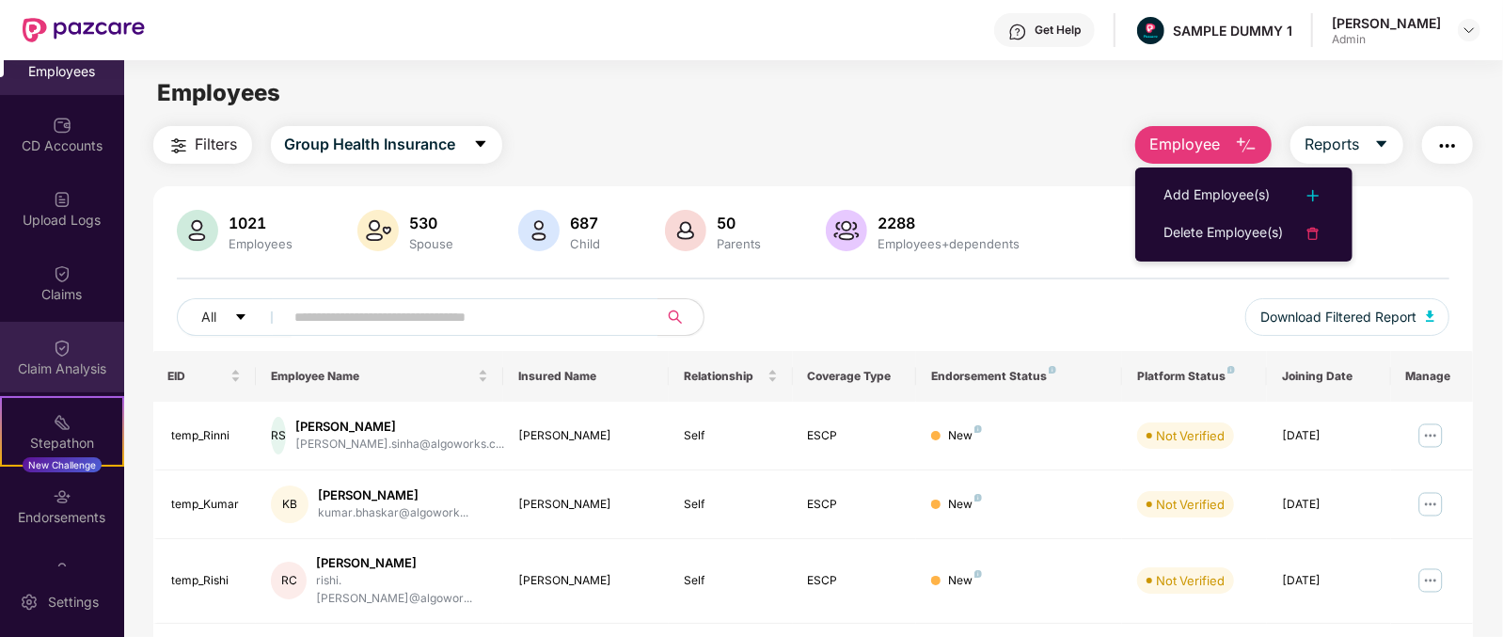
scroll to position [195, 0]
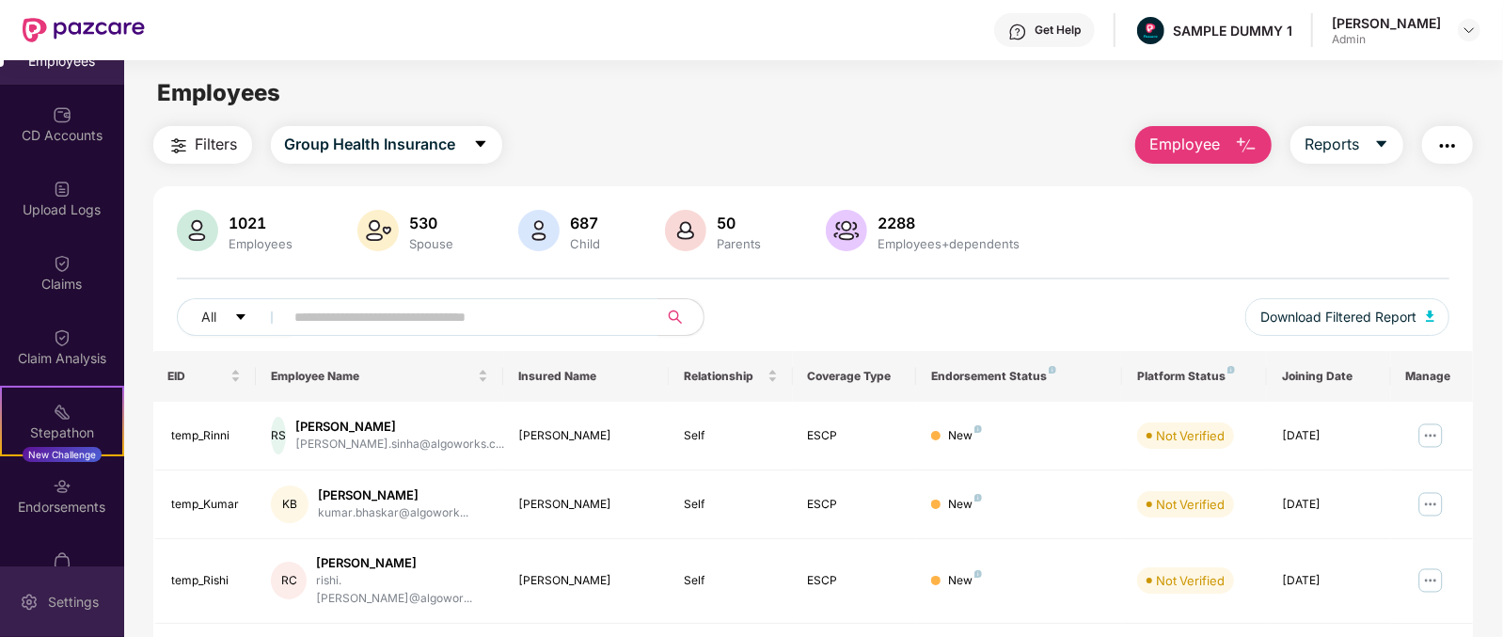
click at [52, 612] on div "Settings" at bounding box center [62, 601] width 124 height 71
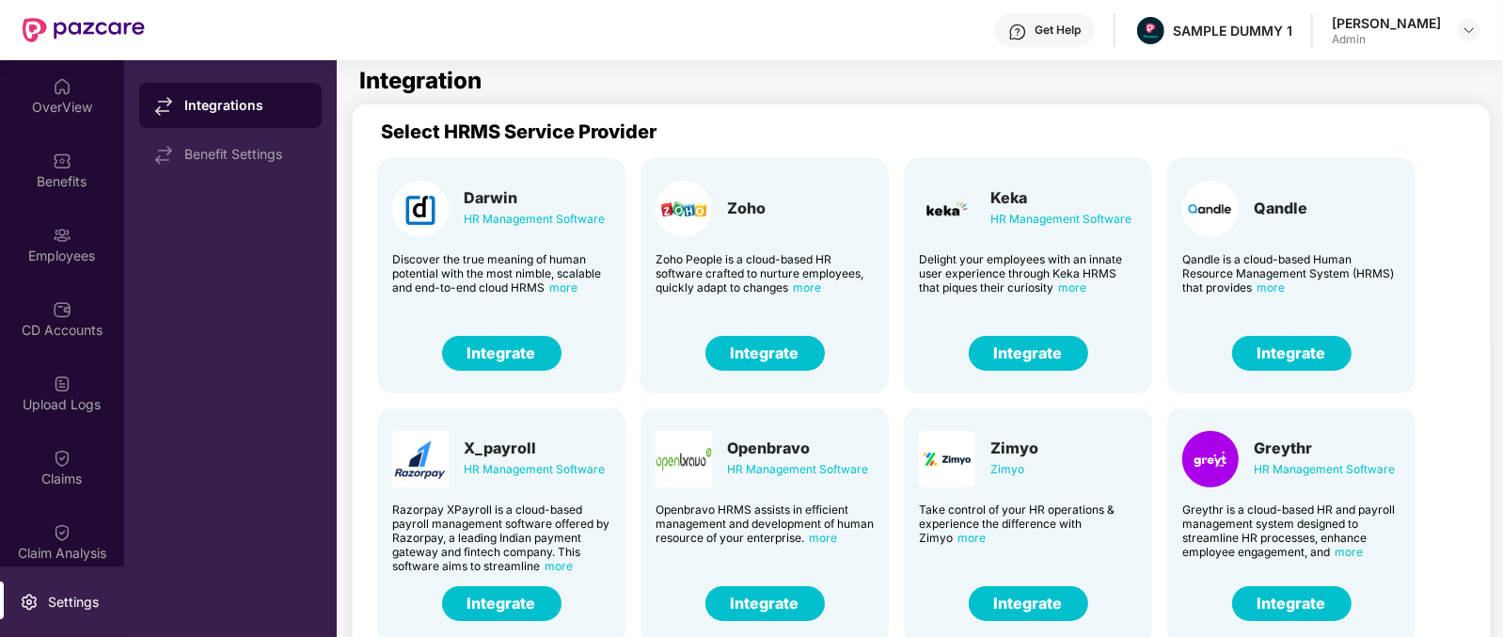
click at [488, 201] on div "Darwin" at bounding box center [534, 197] width 141 height 19
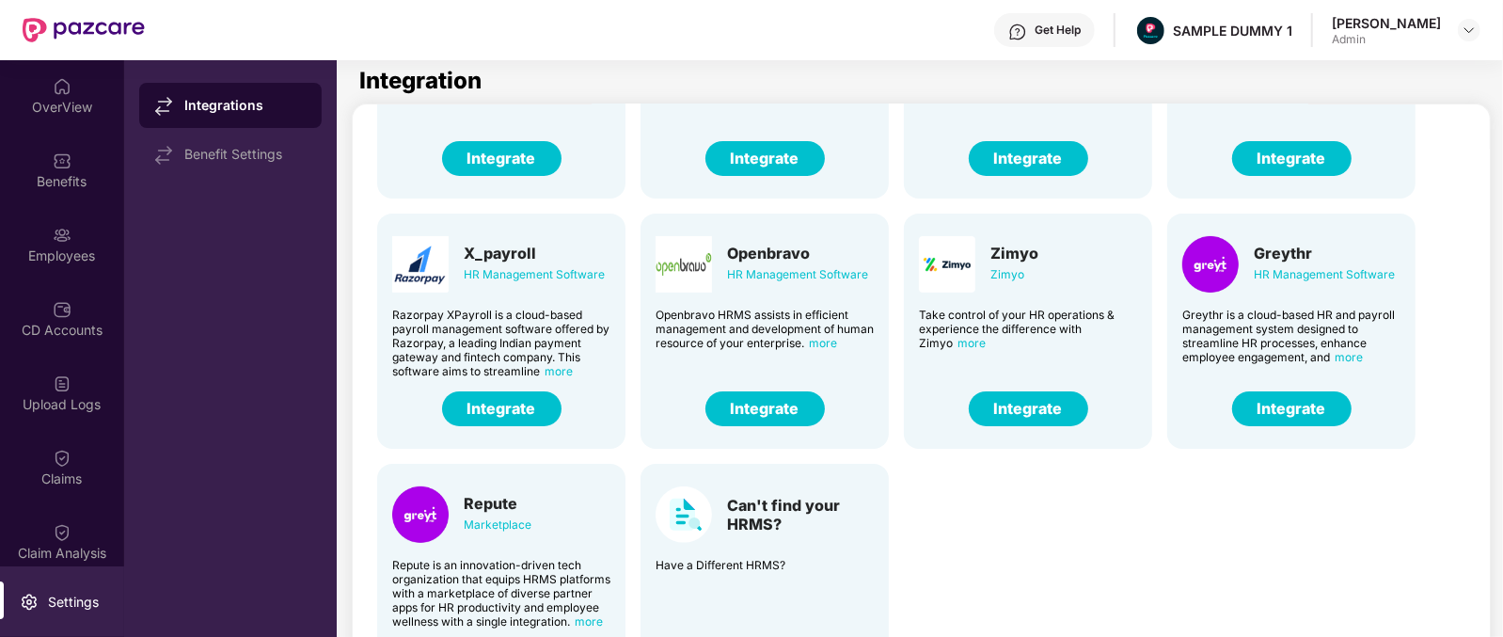
scroll to position [206, 0]
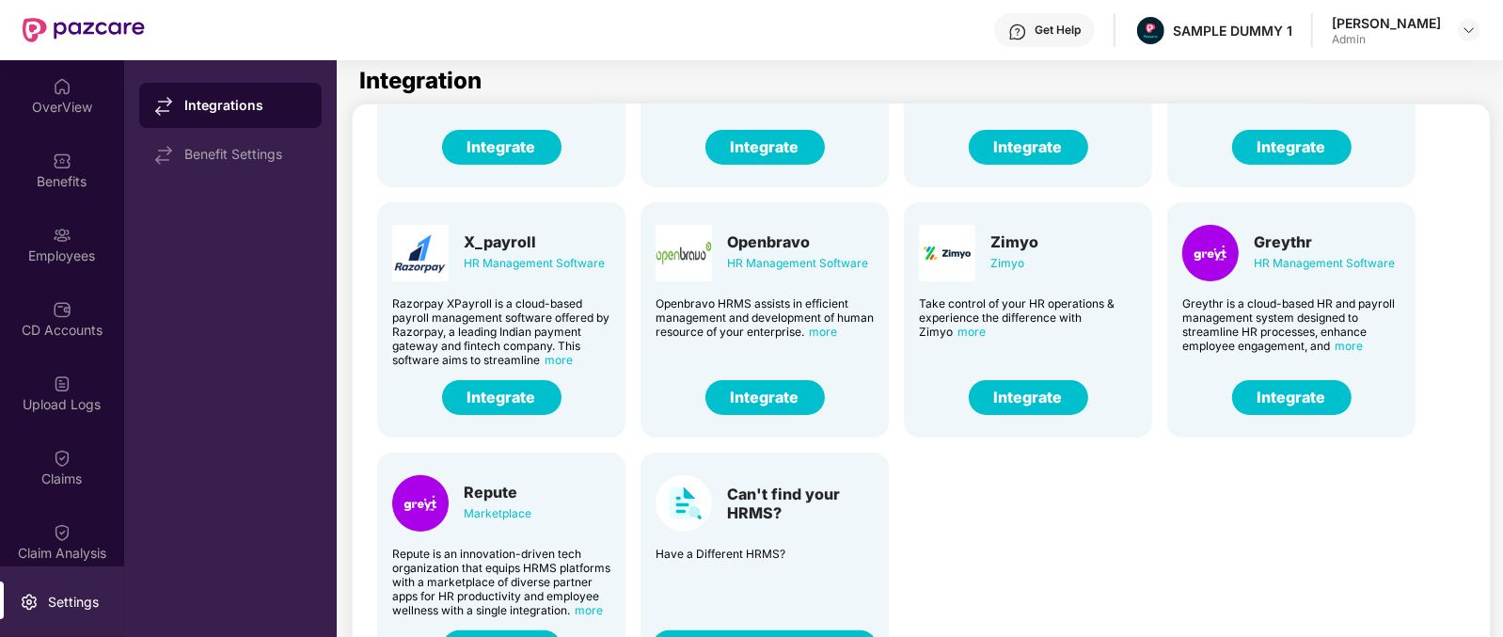
click at [787, 510] on div "Can't find your HRMS?" at bounding box center [800, 503] width 147 height 38
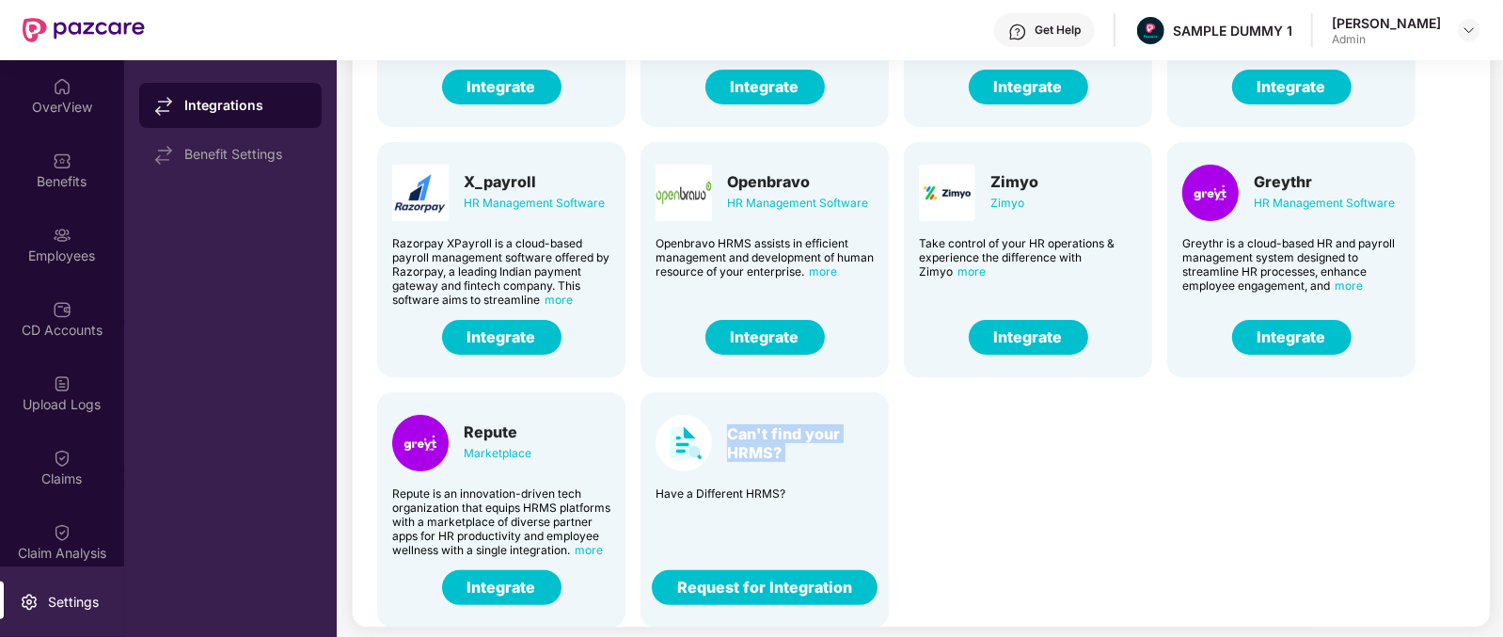
click at [798, 591] on button "Request for Integration" at bounding box center [765, 587] width 226 height 35
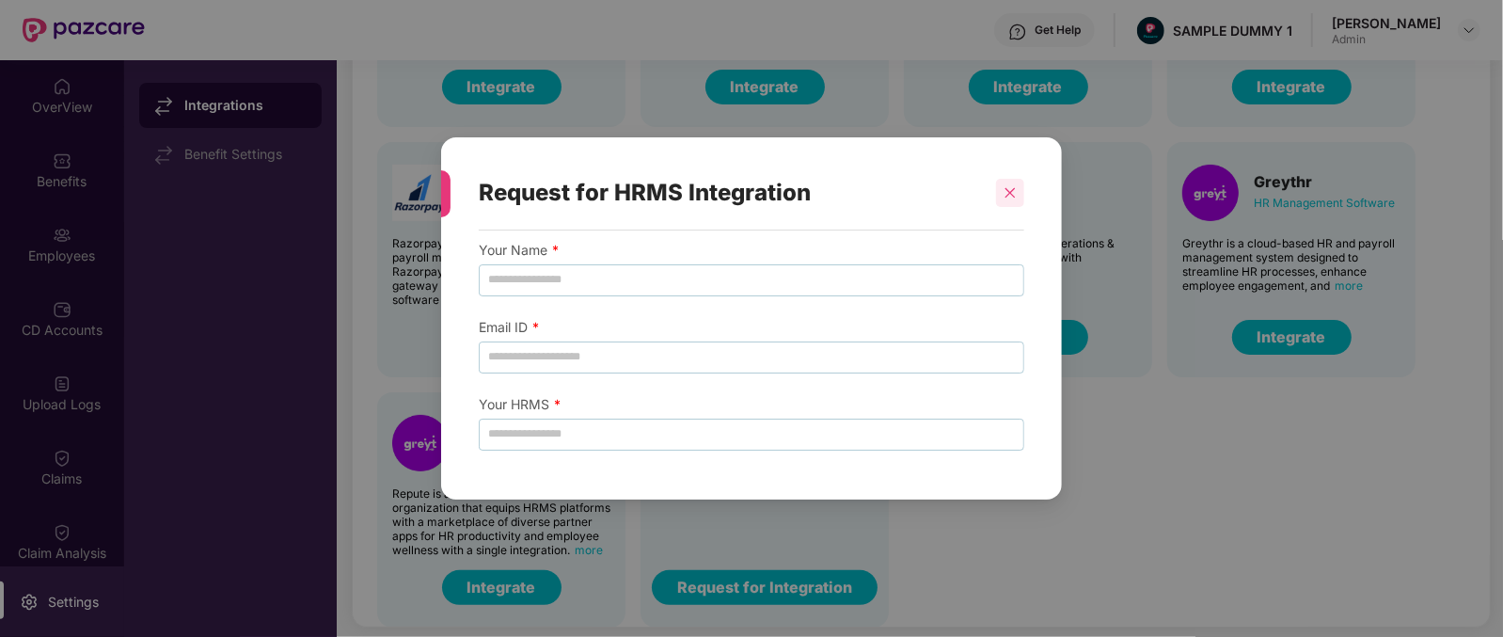
click at [1015, 198] on icon "close" at bounding box center [1009, 192] width 13 height 13
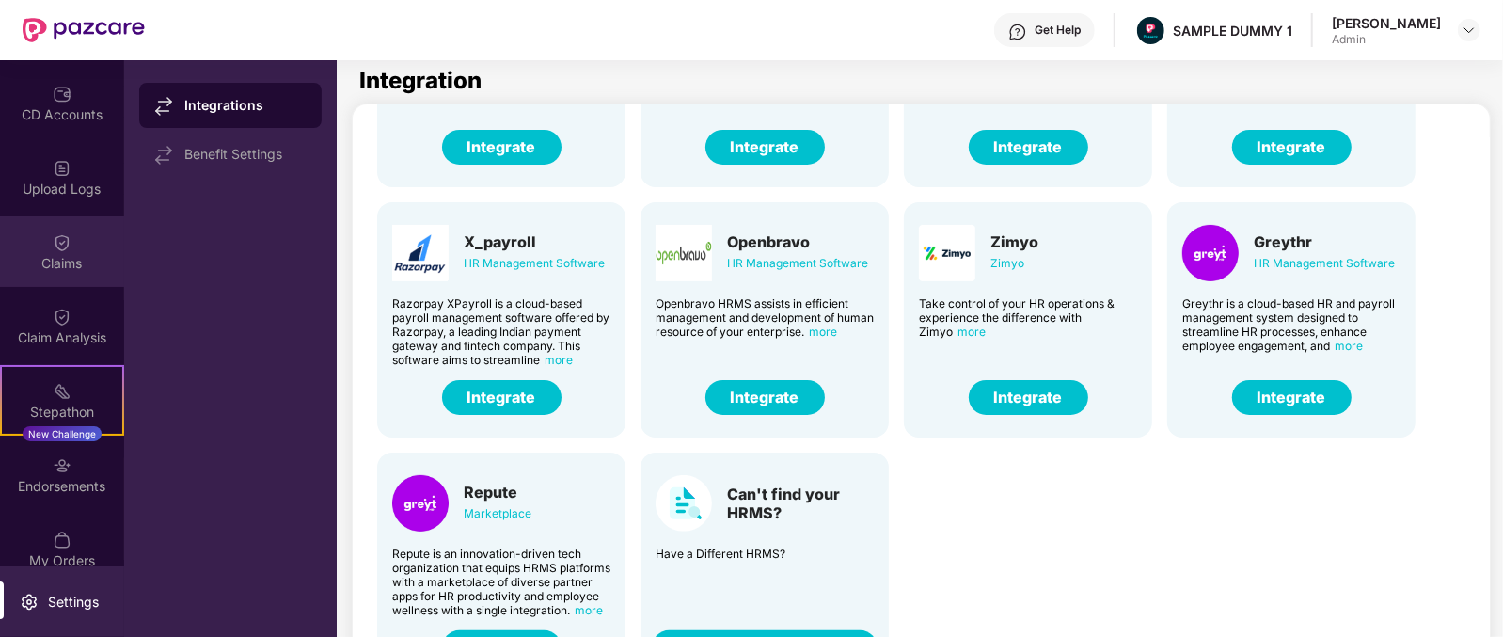
scroll to position [215, 0]
click at [70, 258] on div "Claims" at bounding box center [62, 263] width 124 height 19
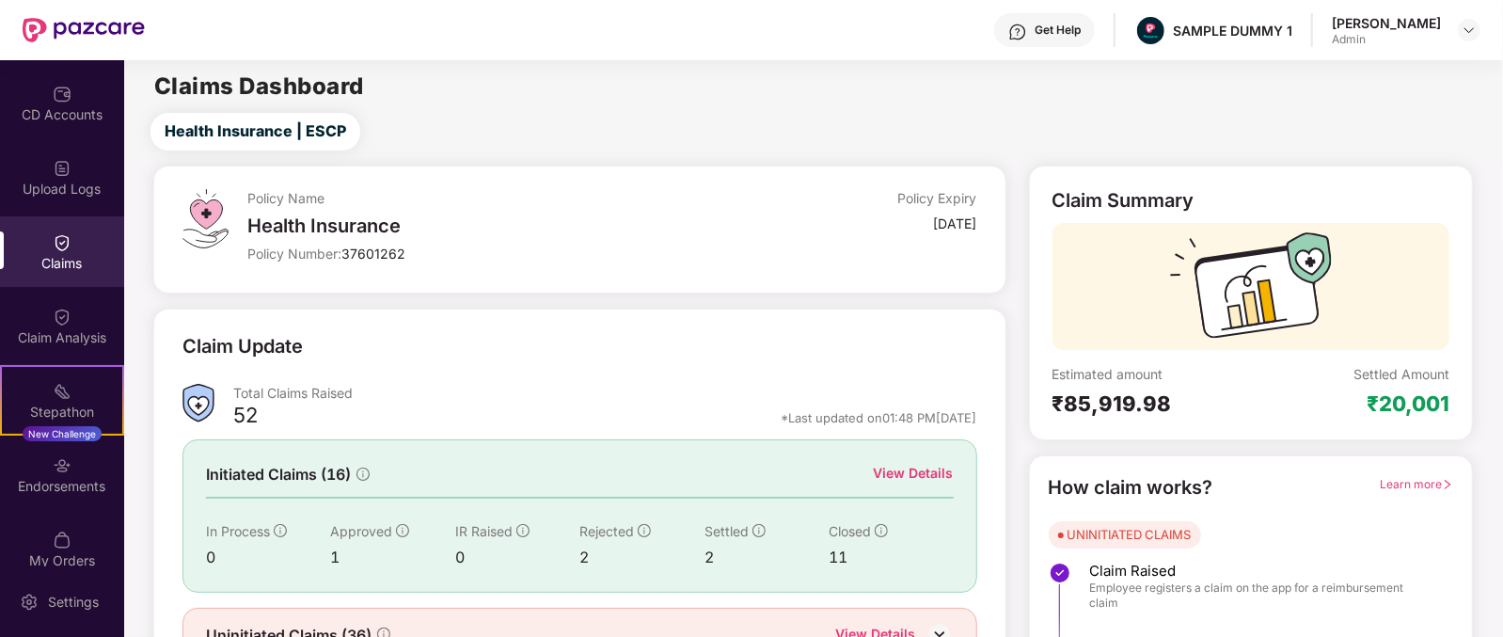
scroll to position [99, 0]
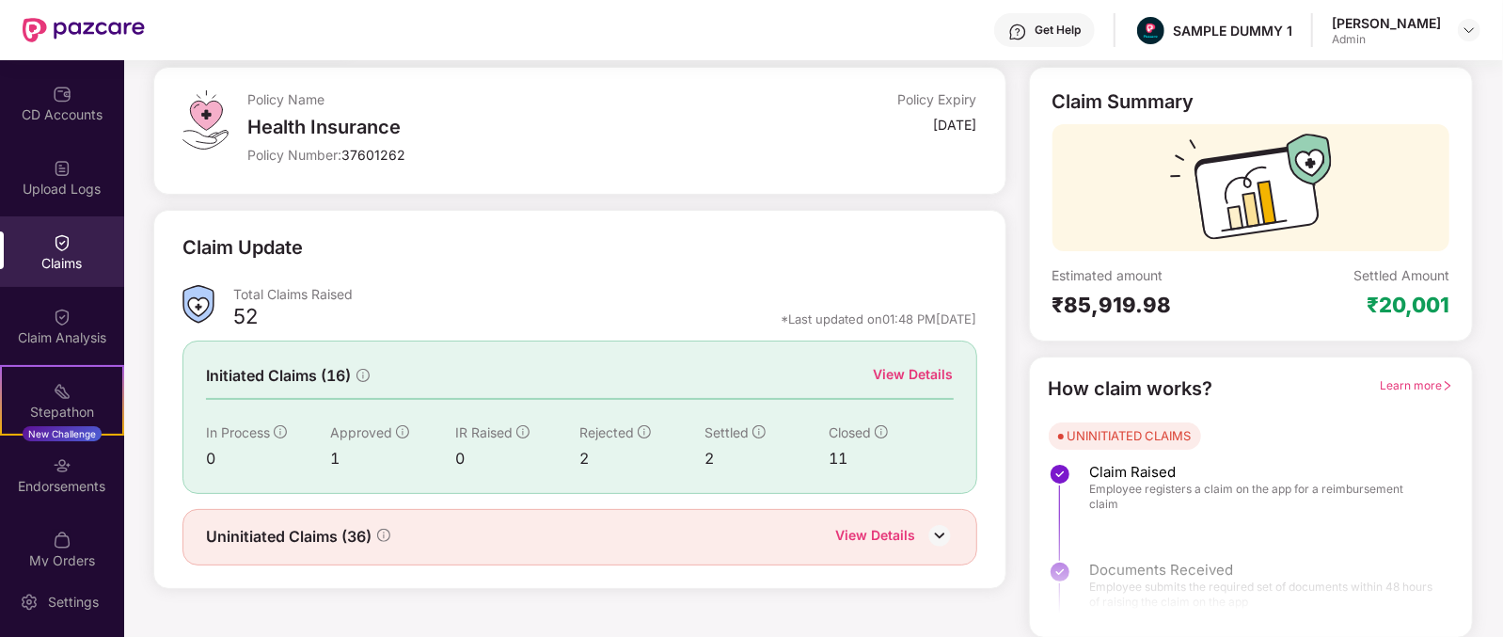
click at [910, 359] on div "Initiated Claims (16) View Details In Process 0 Approved 1 IR Raised 0 Rejected…" at bounding box center [579, 416] width 795 height 152
click at [912, 364] on div "View Details" at bounding box center [914, 374] width 80 height 21
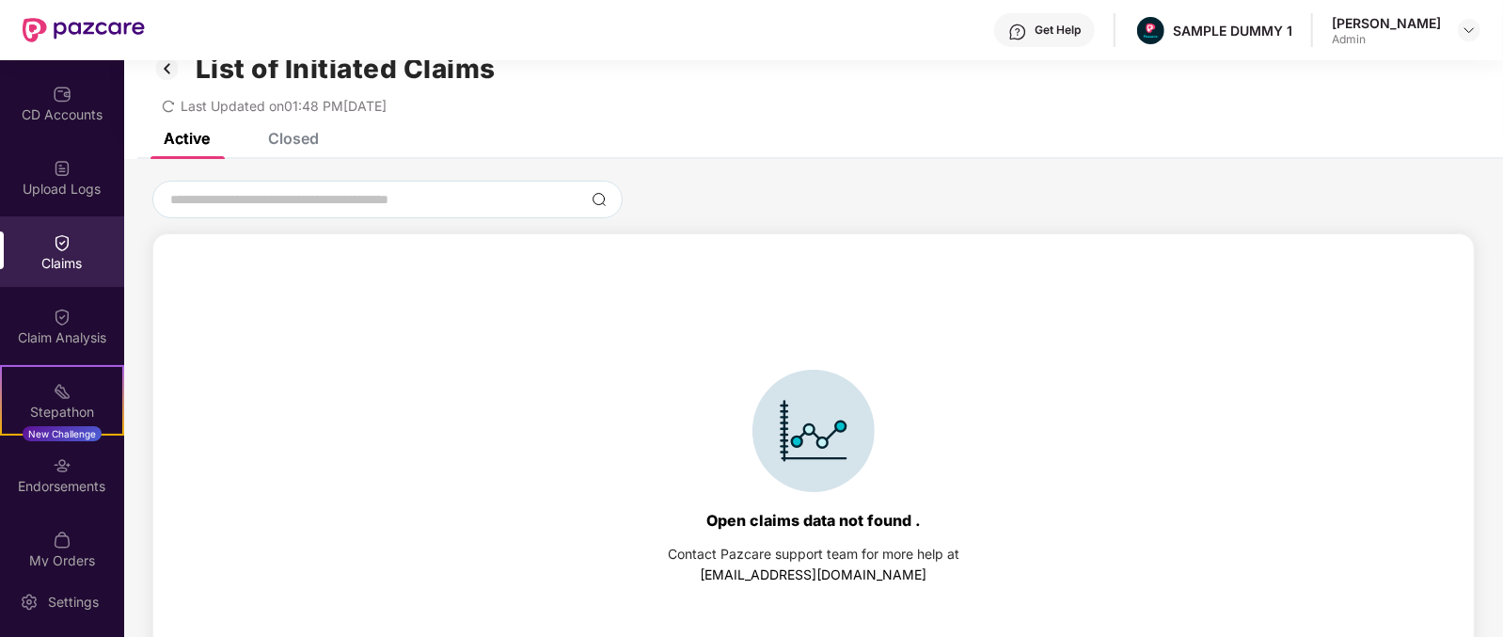
scroll to position [80, 0]
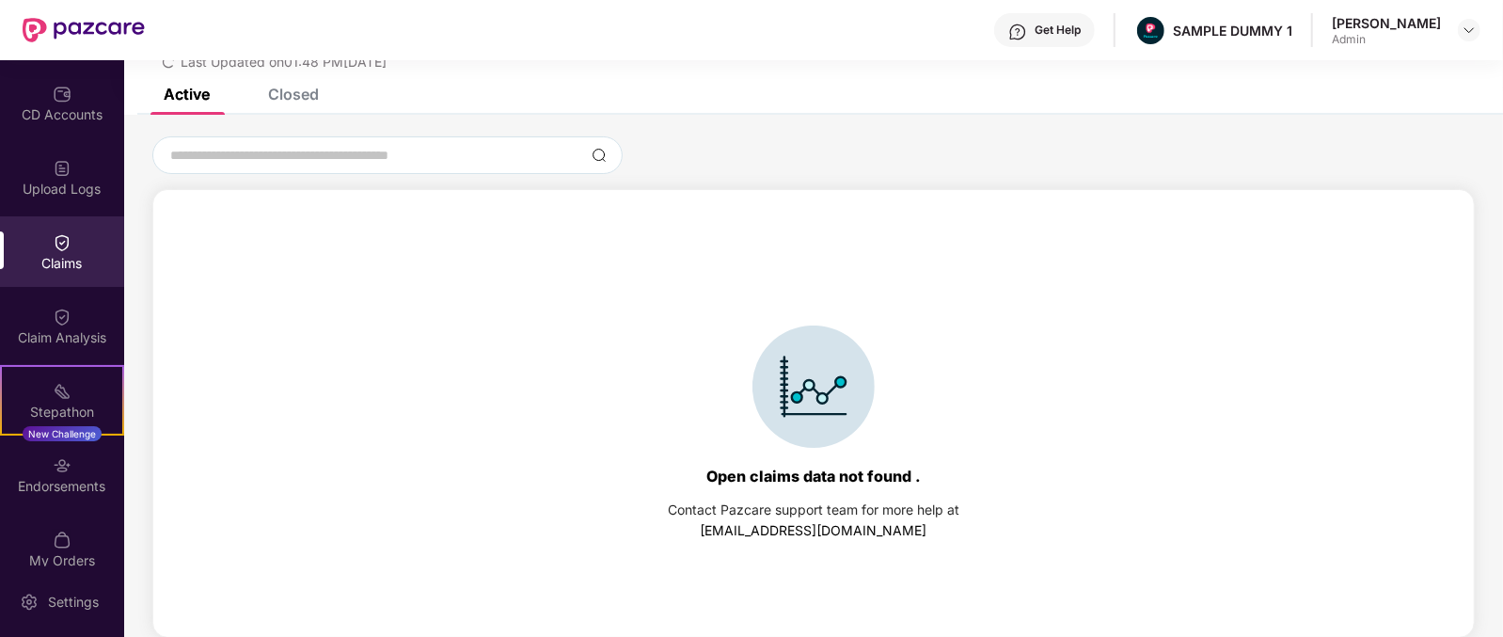
click at [311, 101] on div "Closed" at bounding box center [293, 94] width 51 height 19
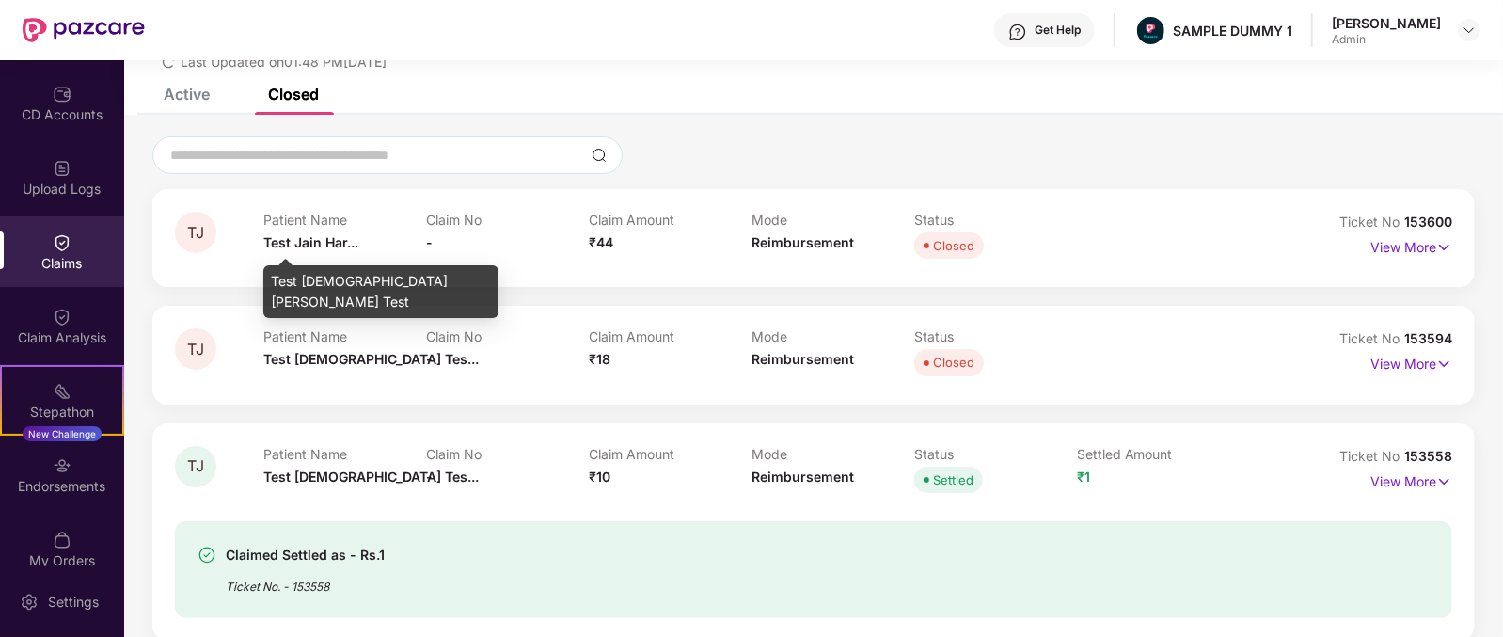
click at [273, 244] on span "Test Jain Har..." at bounding box center [310, 242] width 95 height 16
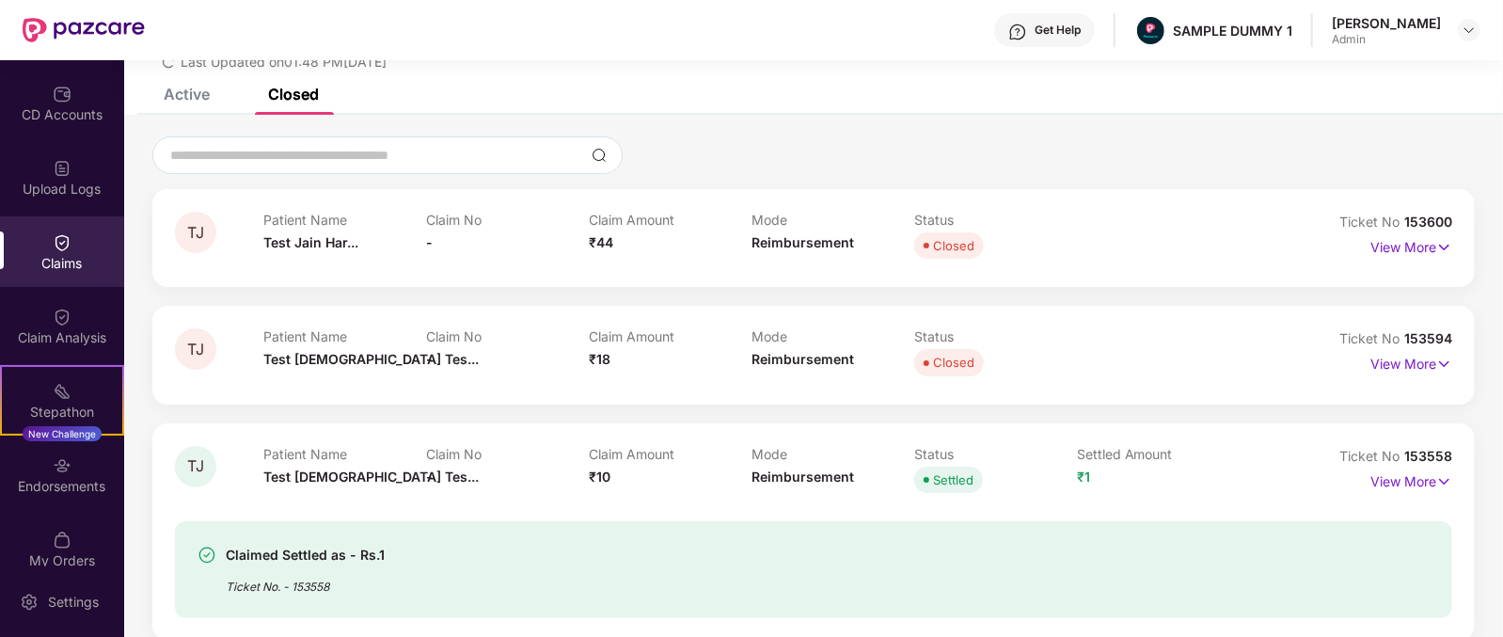
click at [619, 237] on div "Claim Amount ₹44" at bounding box center [670, 238] width 163 height 52
click at [790, 242] on span "Reimbursement" at bounding box center [802, 242] width 102 height 16
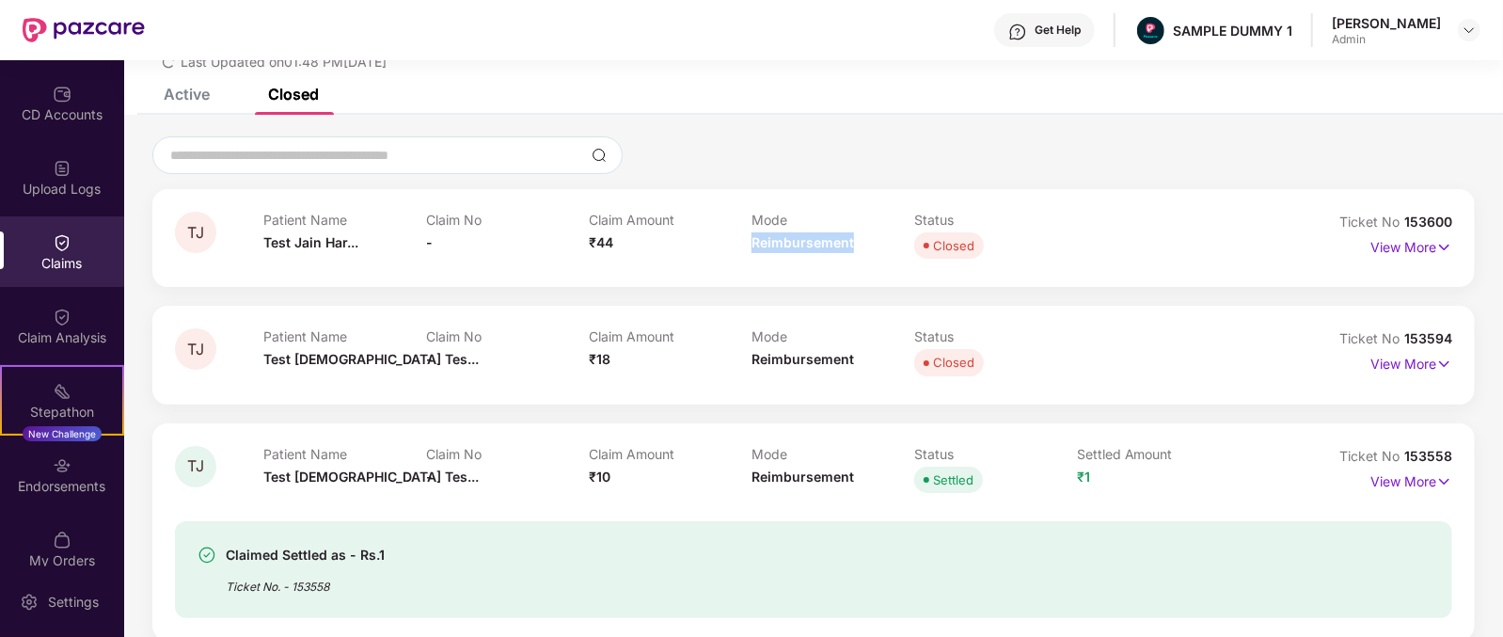
click at [790, 242] on span "Reimbursement" at bounding box center [802, 242] width 102 height 16
click at [1398, 242] on p "View More" at bounding box center [1411, 244] width 82 height 25
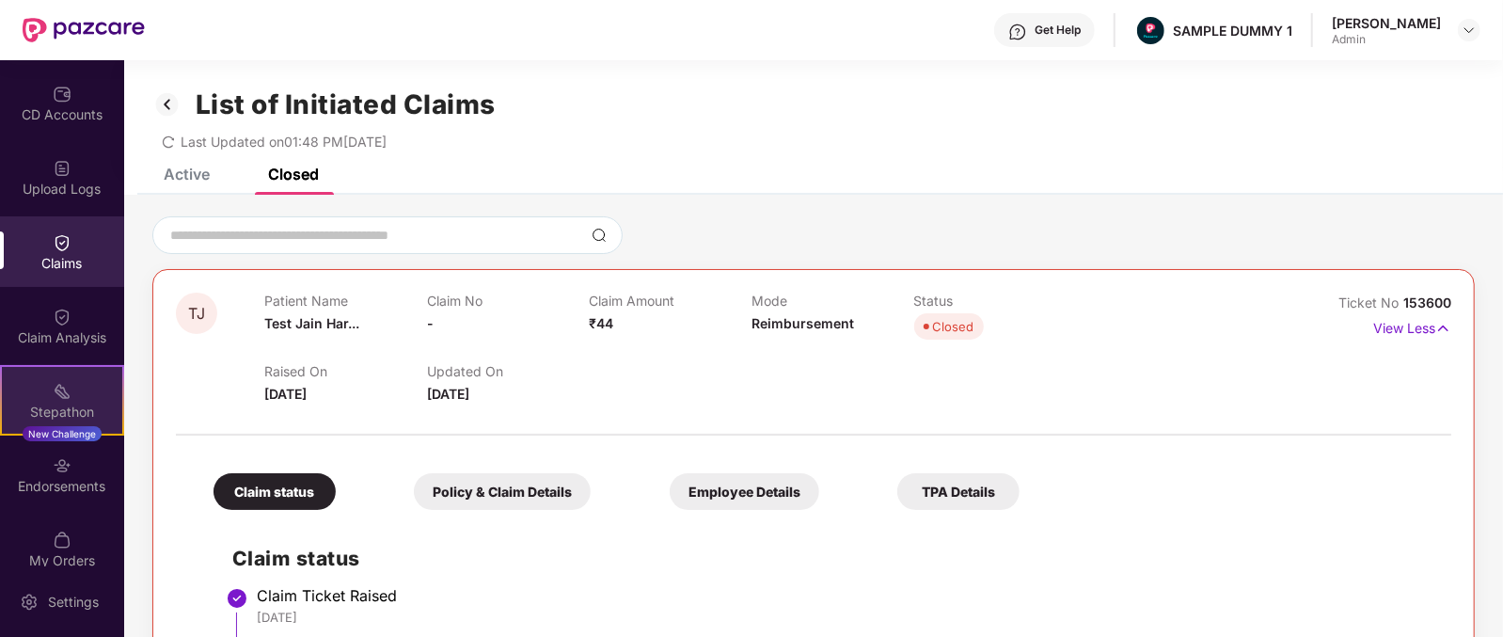
scroll to position [0, 0]
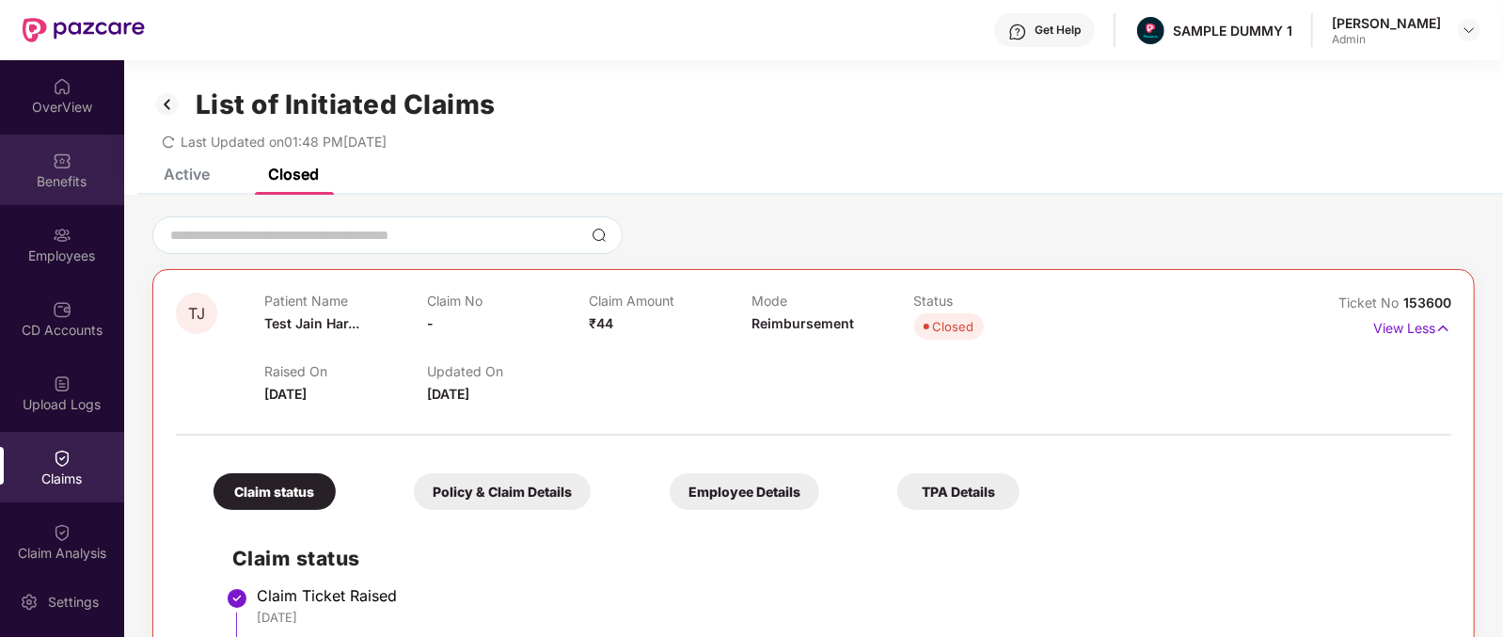
click at [50, 176] on div "Benefits" at bounding box center [62, 181] width 124 height 19
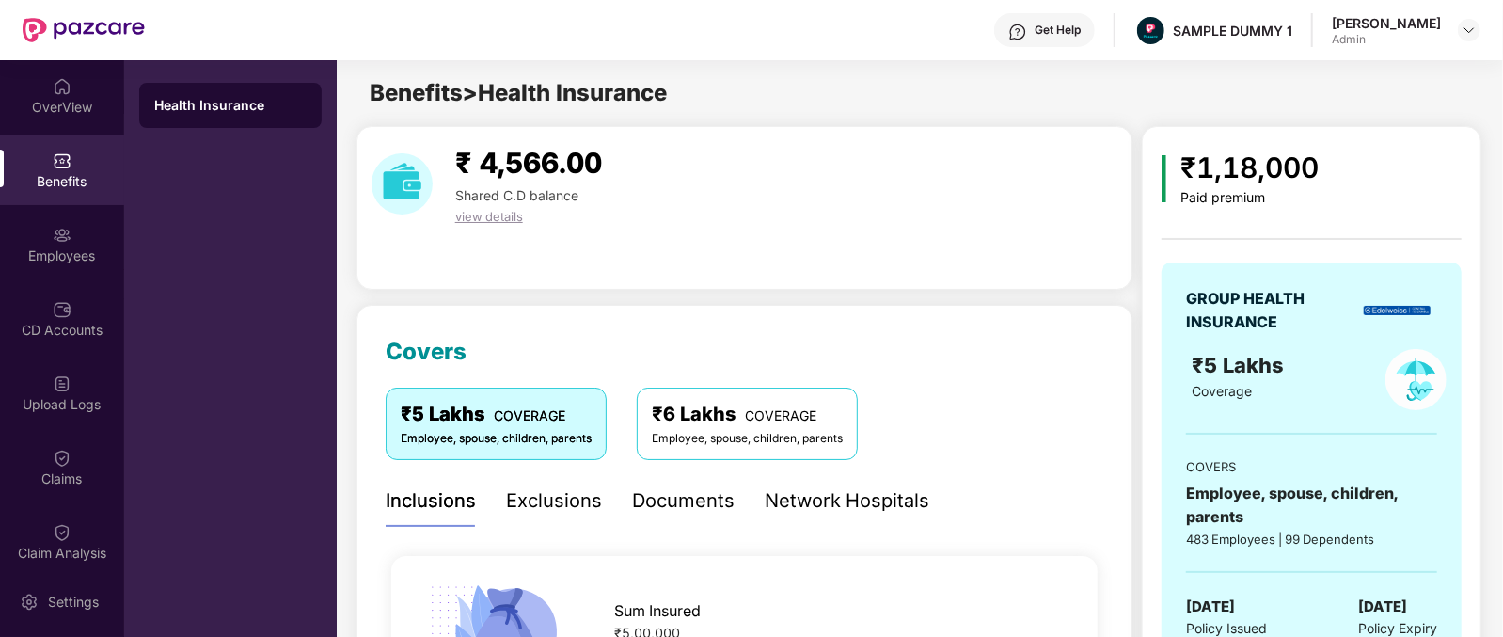
click at [864, 486] on div "Network Hospitals" at bounding box center [846, 500] width 165 height 29
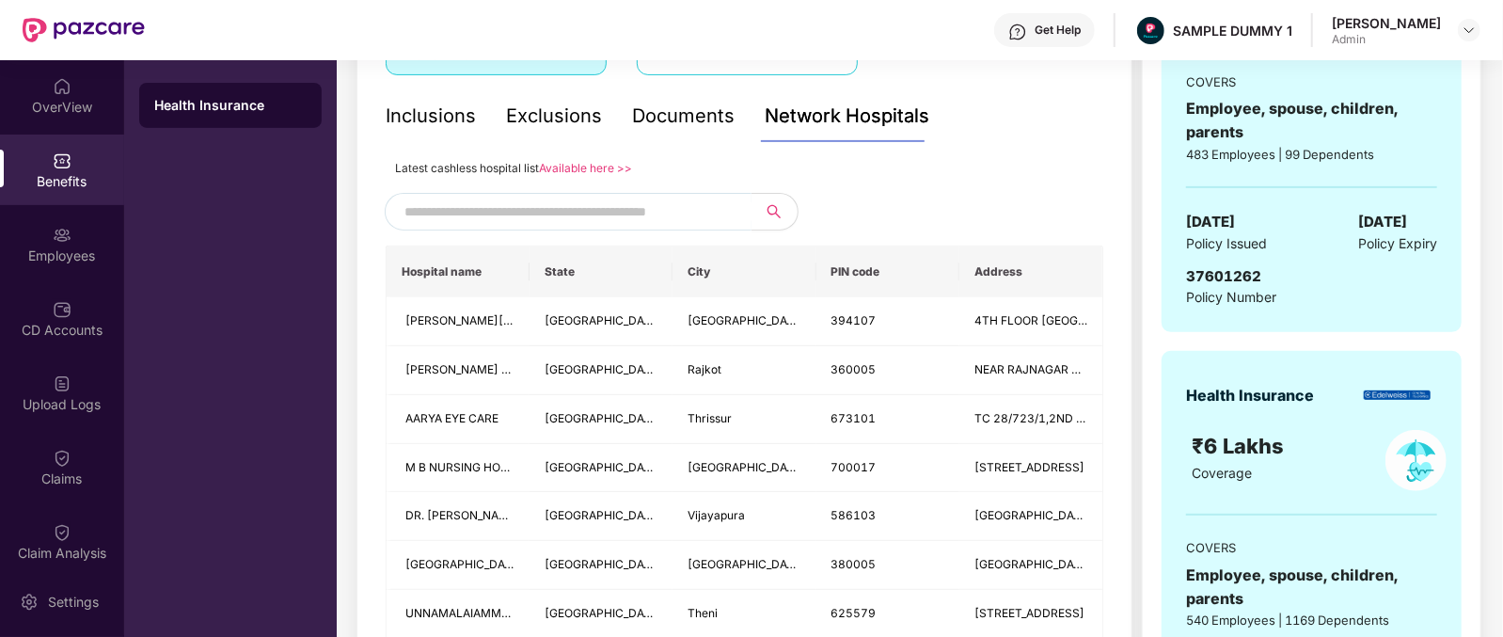
scroll to position [386, 0]
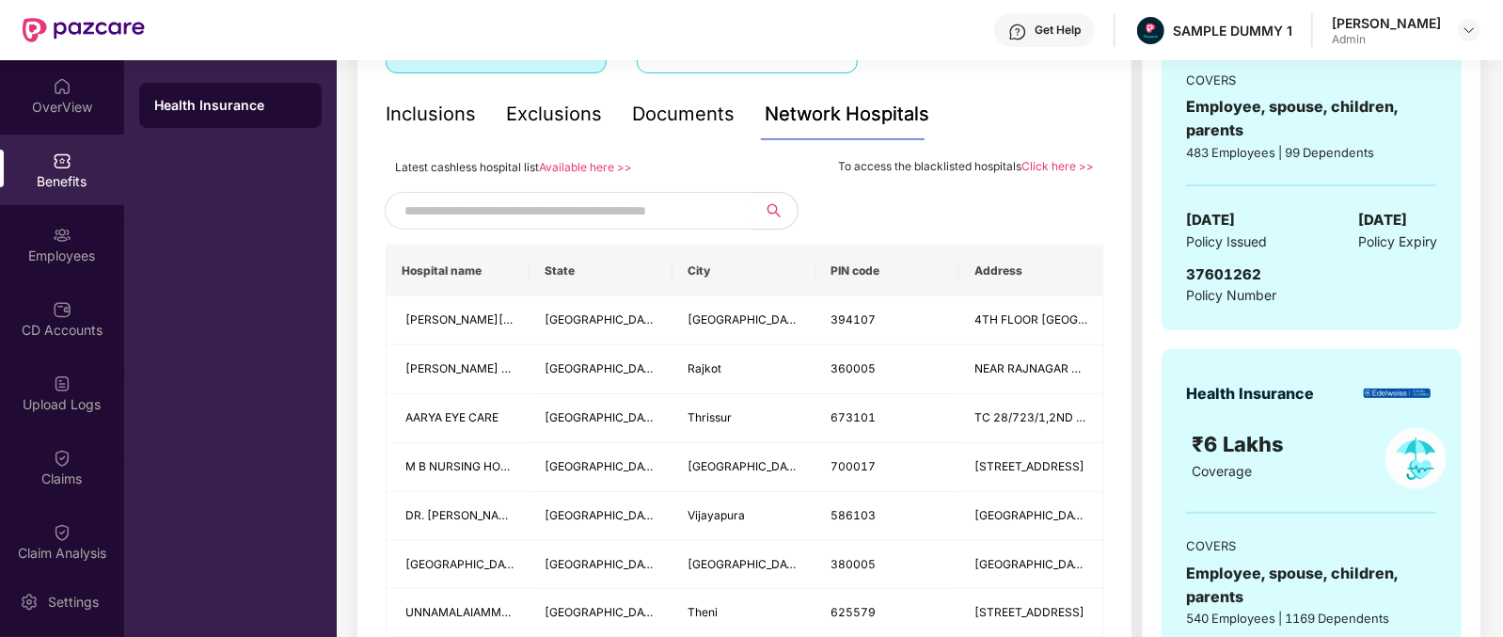
click at [639, 207] on input "text" at bounding box center [565, 211] width 322 height 28
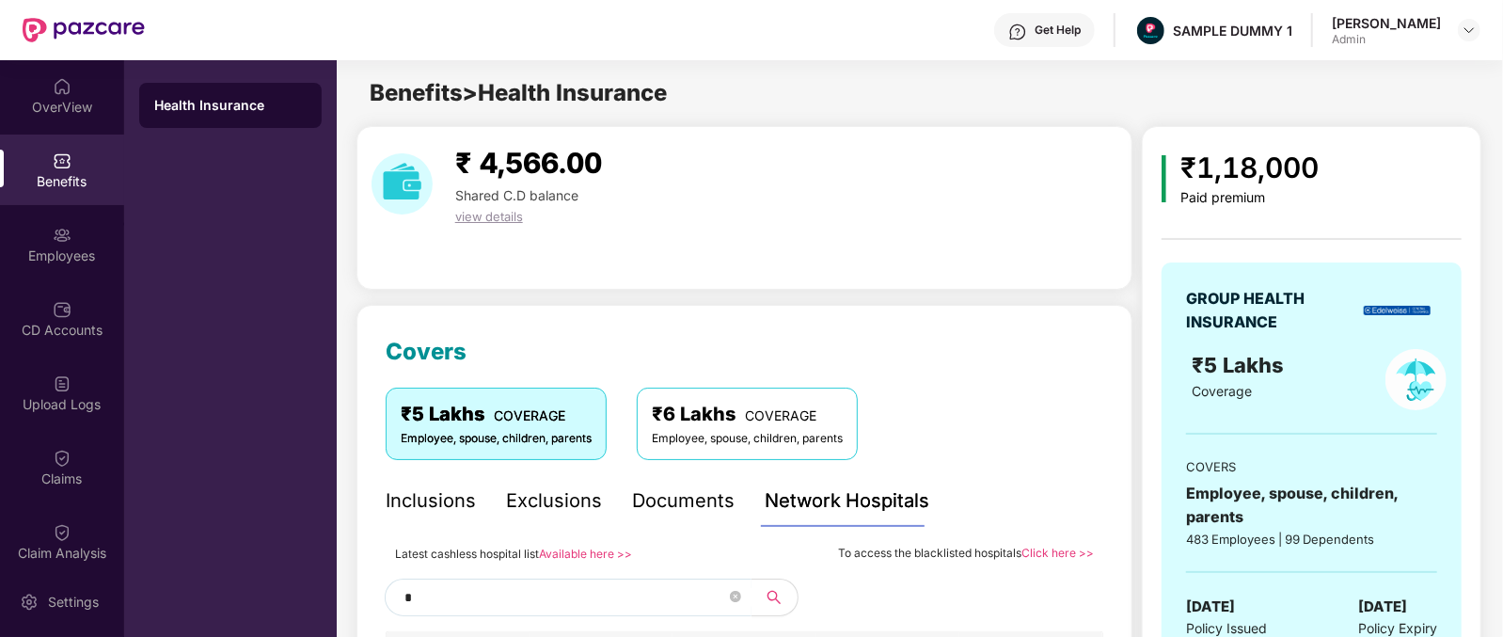
scroll to position [272, 0]
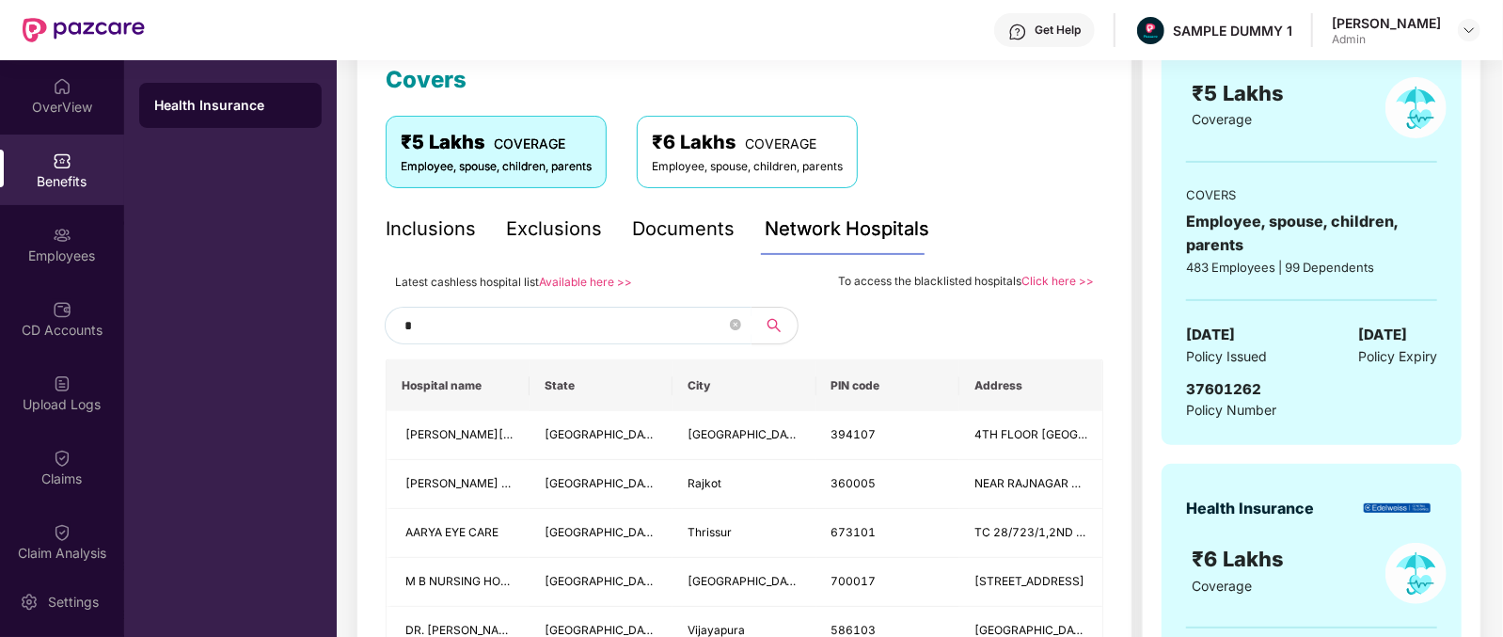
click at [659, 334] on input "*" at bounding box center [565, 325] width 322 height 28
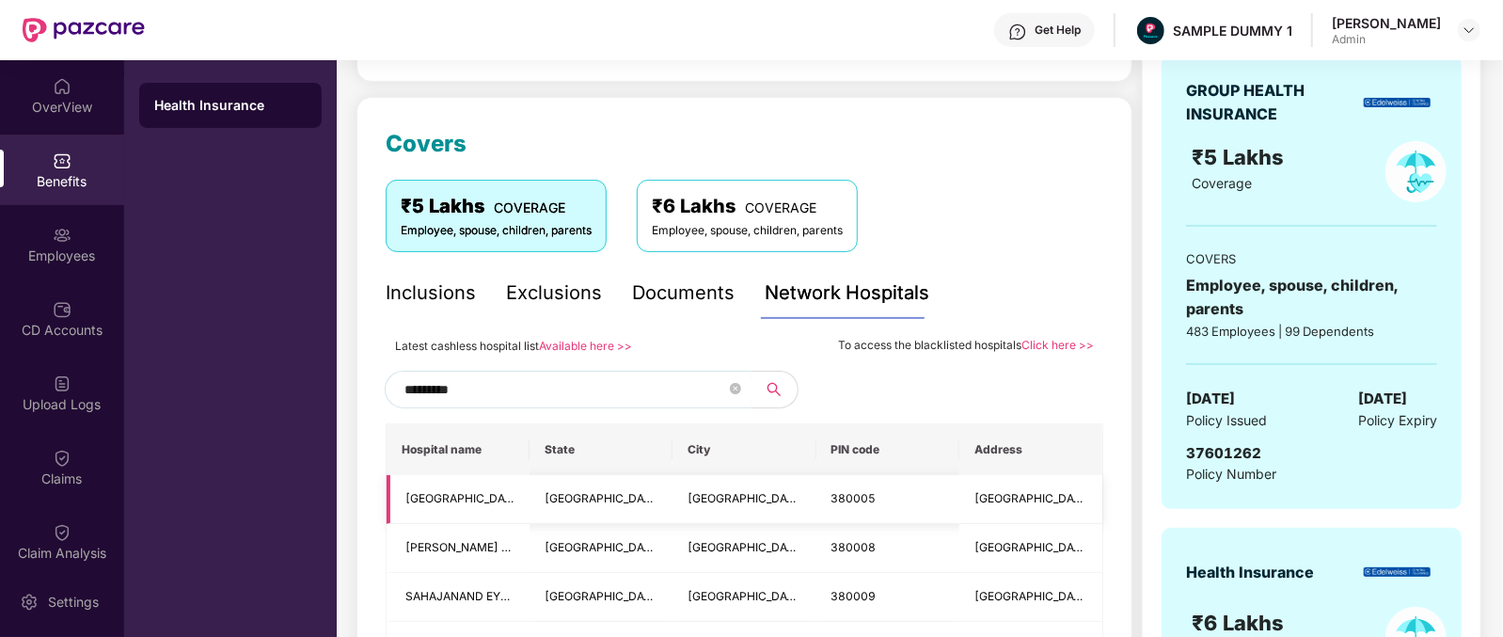
scroll to position [209, 0]
type input "*********"
click at [854, 496] on span "380005" at bounding box center [853, 497] width 45 height 14
copy span "380005"
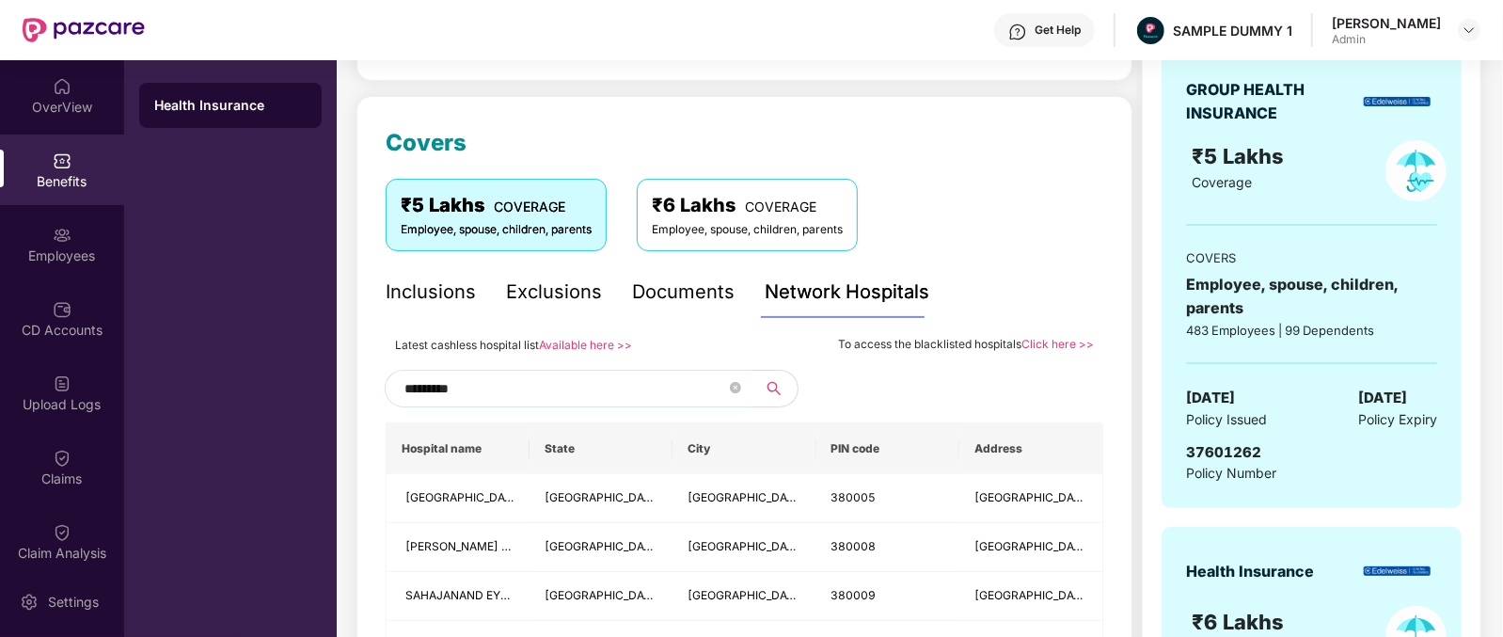
click at [503, 379] on input "*********" at bounding box center [565, 388] width 322 height 28
paste input "******"
type input "******"
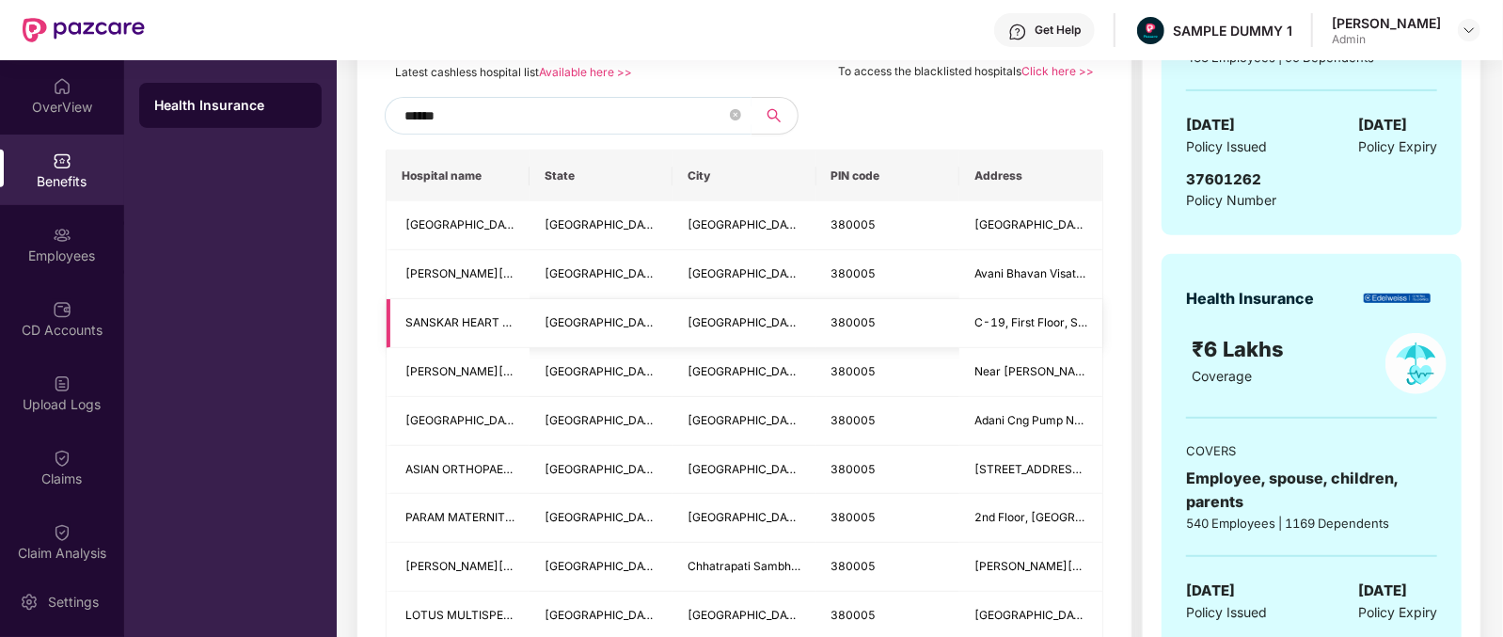
scroll to position [476, 0]
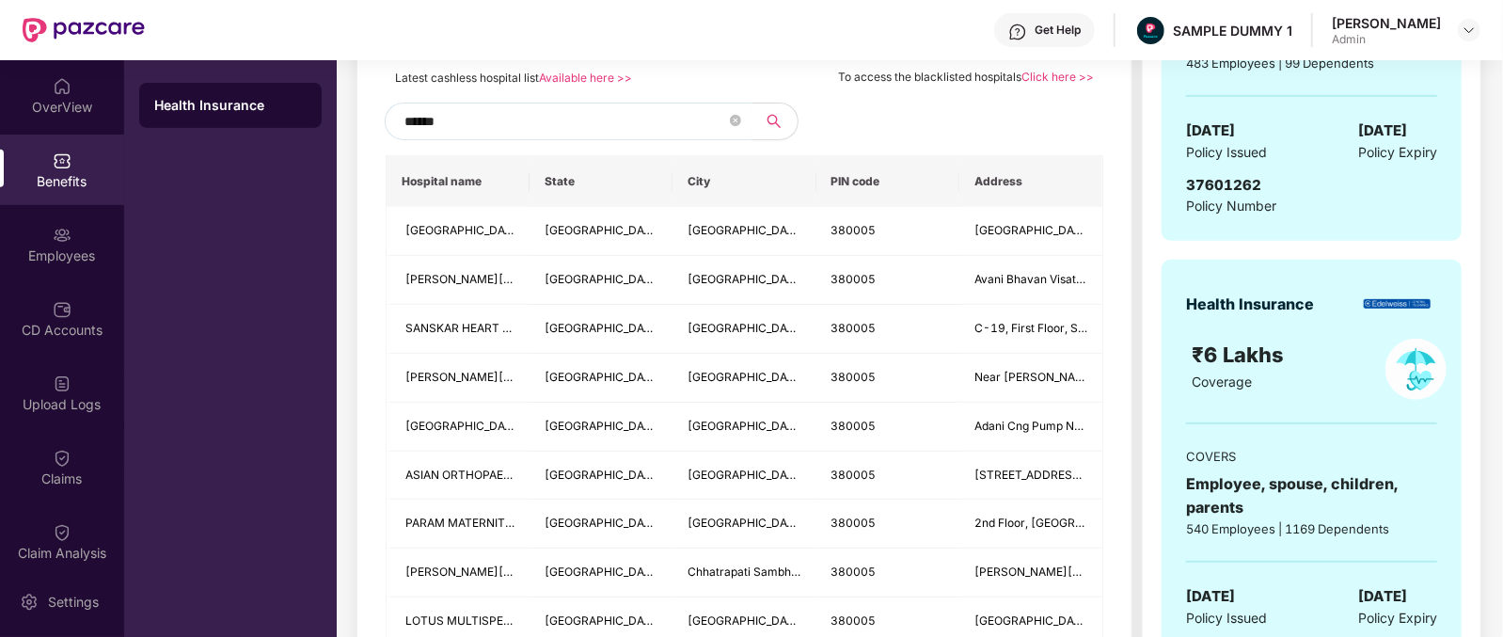
click at [572, 112] on input "******" at bounding box center [565, 121] width 322 height 28
click at [572, 112] on input "text" at bounding box center [565, 121] width 322 height 28
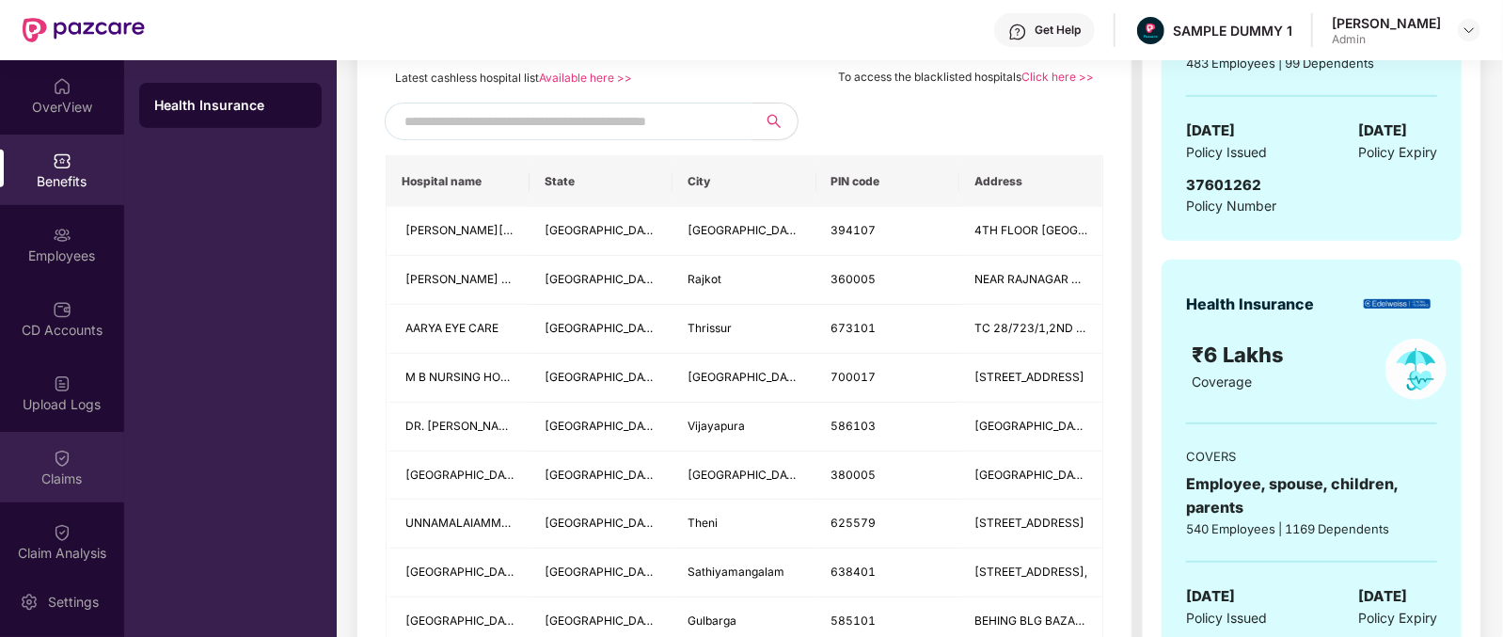
click at [36, 480] on div "Claims" at bounding box center [62, 478] width 124 height 19
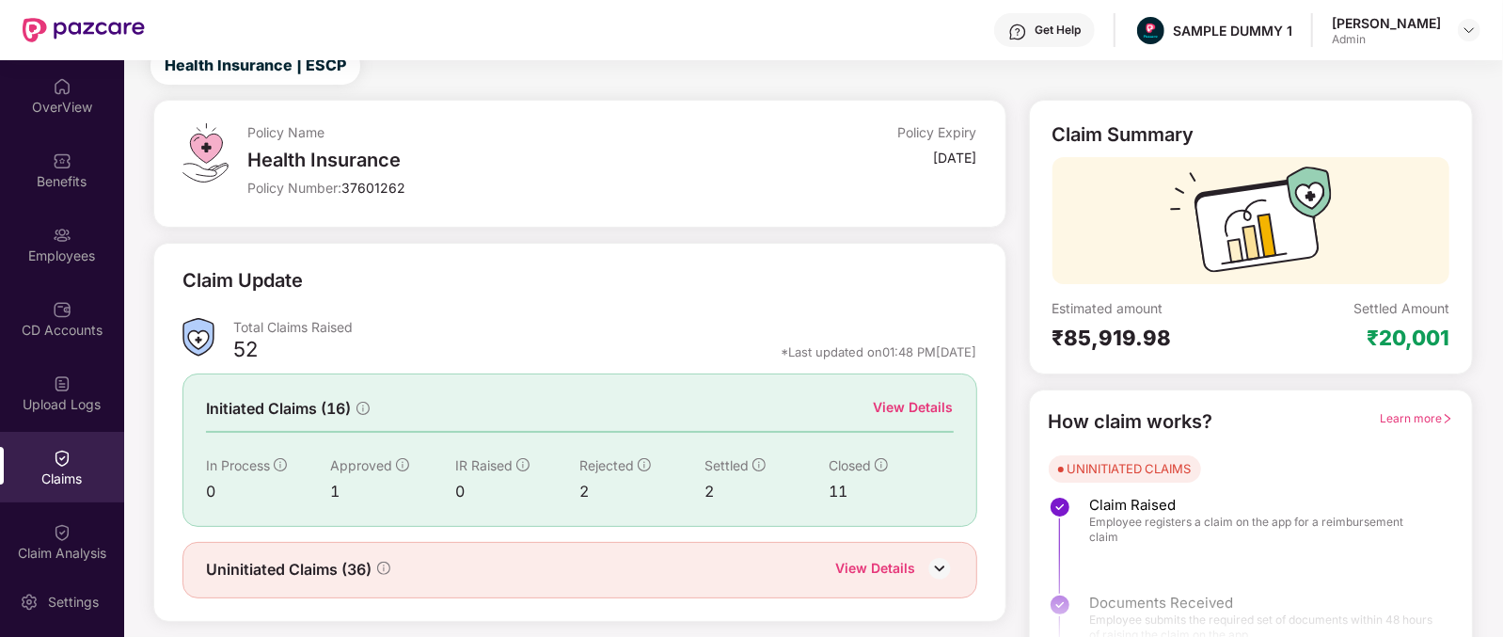
scroll to position [99, 0]
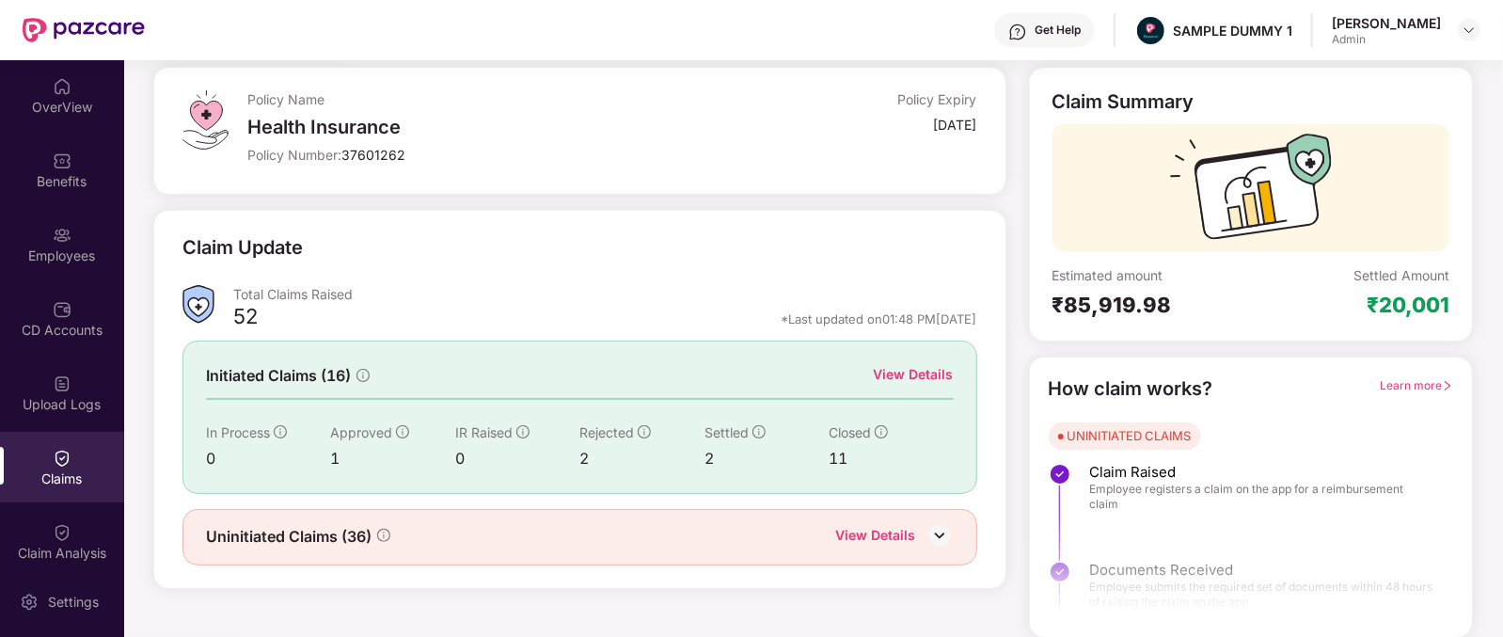
click at [931, 374] on div "View Details" at bounding box center [914, 374] width 80 height 21
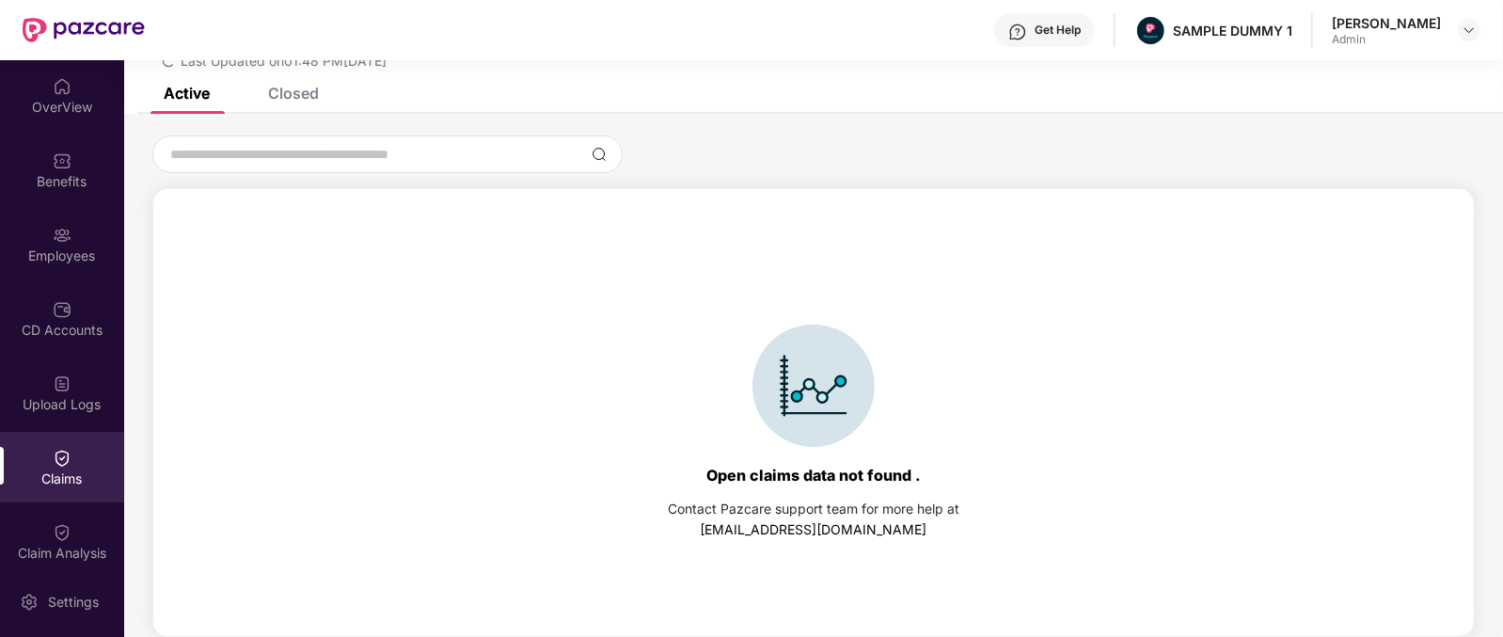
scroll to position [80, 0]
click at [271, 88] on div "Closed" at bounding box center [293, 94] width 51 height 19
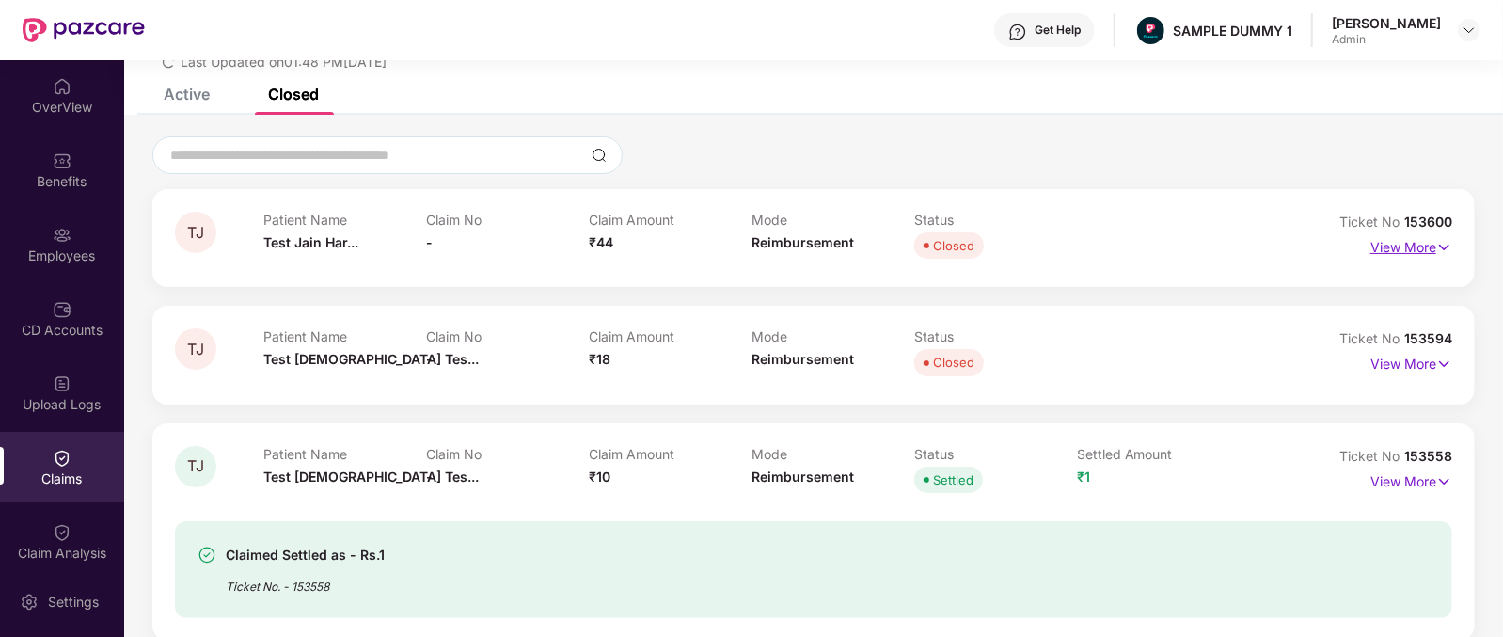
click at [1406, 253] on p "View More" at bounding box center [1411, 244] width 82 height 25
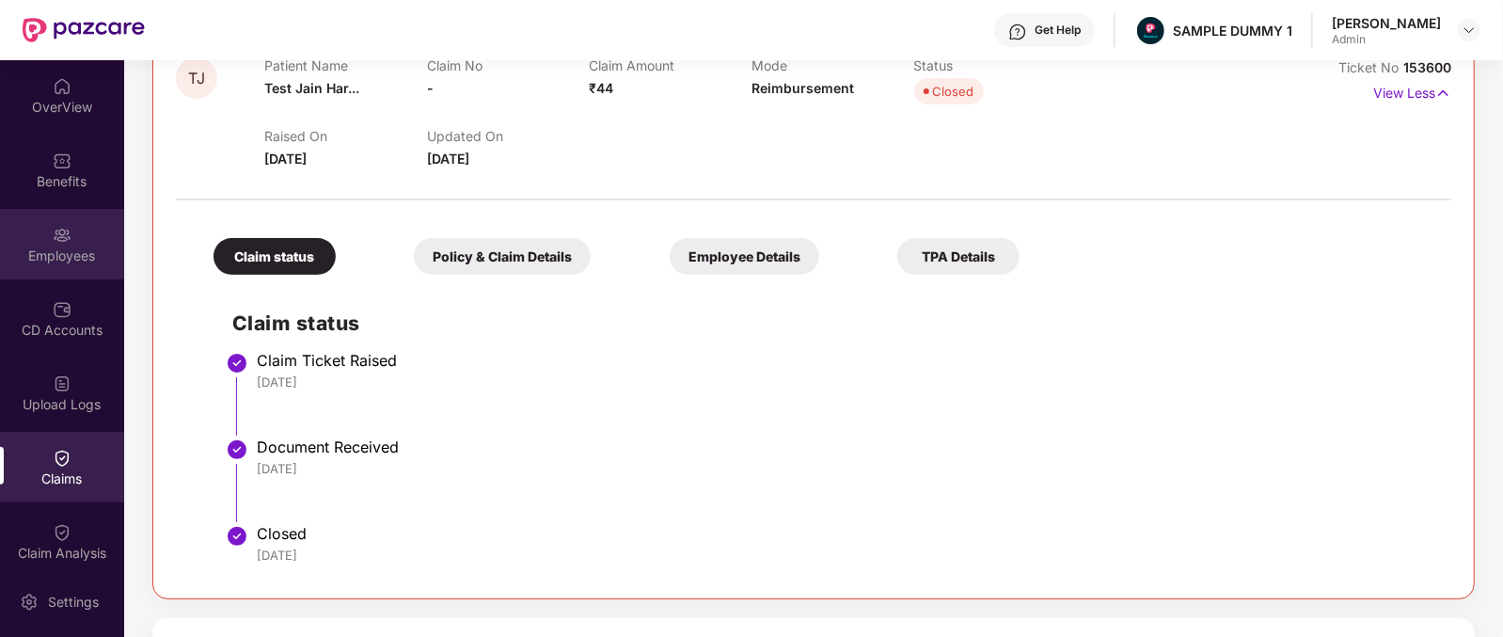
scroll to position [0, 0]
